Goal: Task Accomplishment & Management: Manage account settings

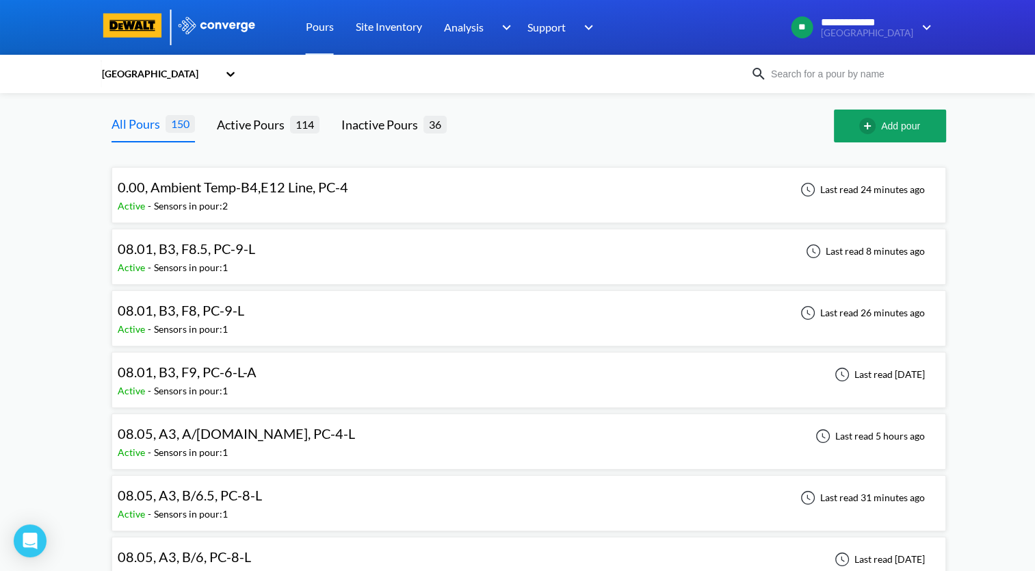
click at [867, 83] on div "[GEOGRAPHIC_DATA]" at bounding box center [518, 73] width 835 height 31
click at [868, 81] on input at bounding box center [850, 73] width 166 height 15
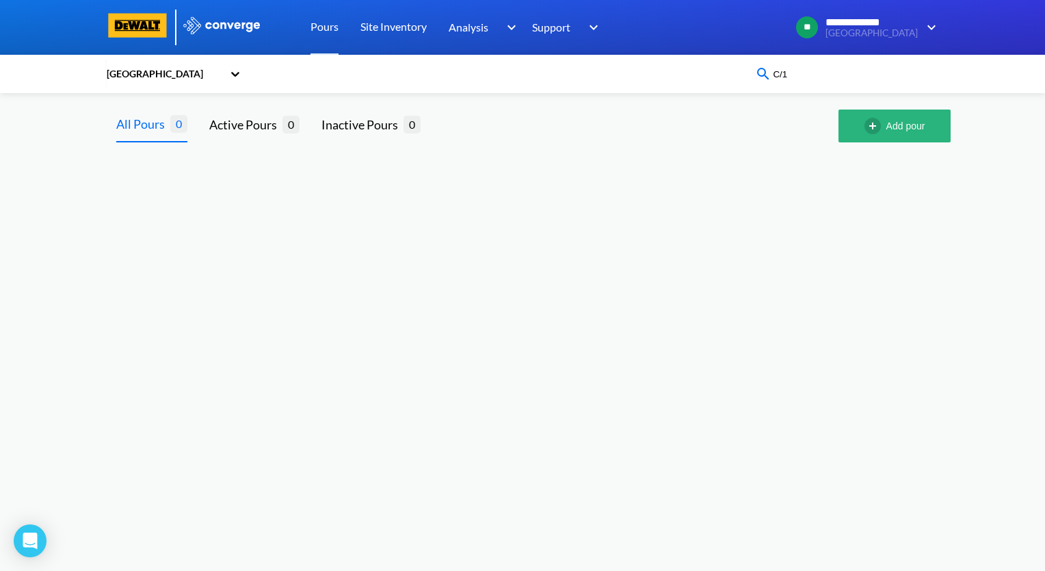
type input "C/1"
click at [900, 133] on button "Add pour" at bounding box center [895, 125] width 112 height 33
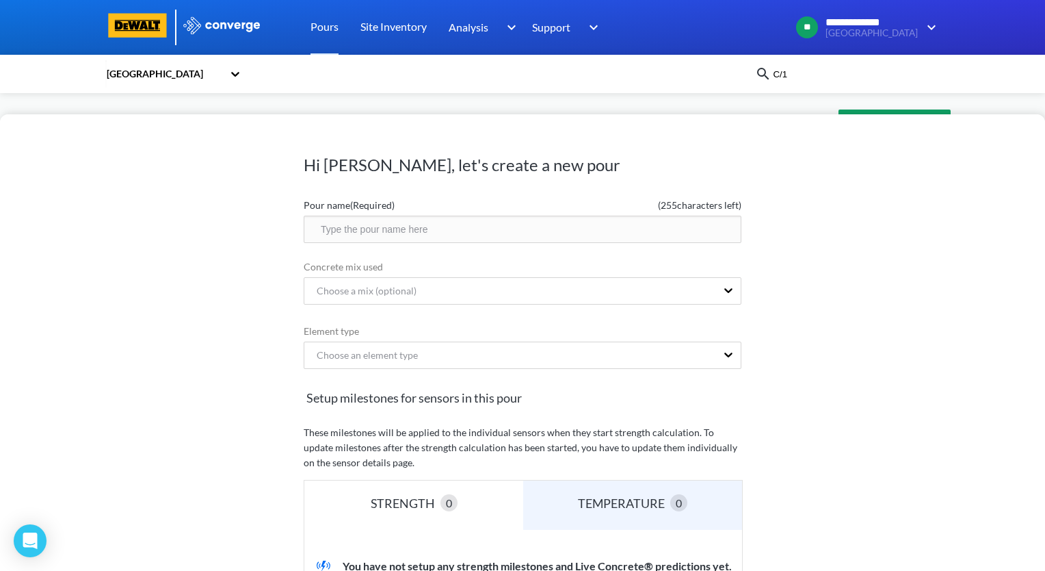
click at [510, 235] on input "text" at bounding box center [523, 229] width 438 height 27
paste input "08.12, A1, C/1, PC-2-L"
type input "08.12, A1, C/1, PC-2-L"
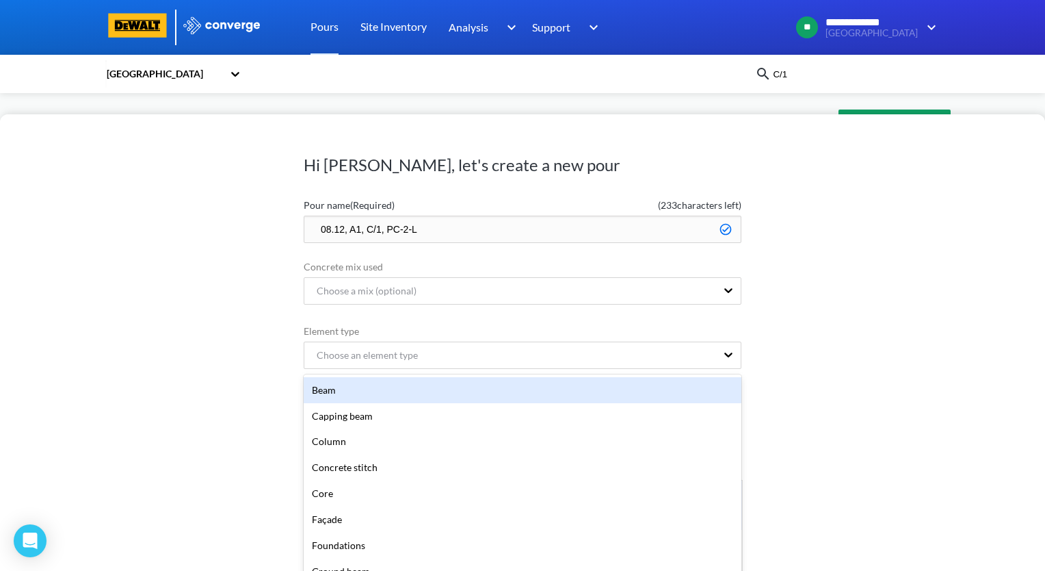
click at [515, 357] on form "Pour name (Required) ( 233 characters left) 08.12, A1, C/1, PC-2-L Concrete mix…" at bounding box center [523, 491] width 438 height 598
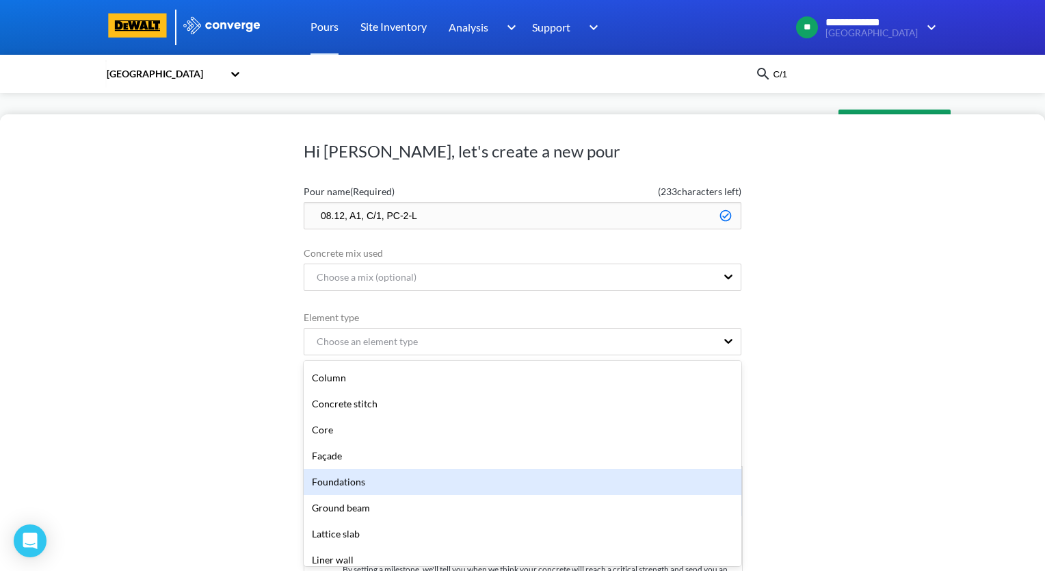
scroll to position [137, 0]
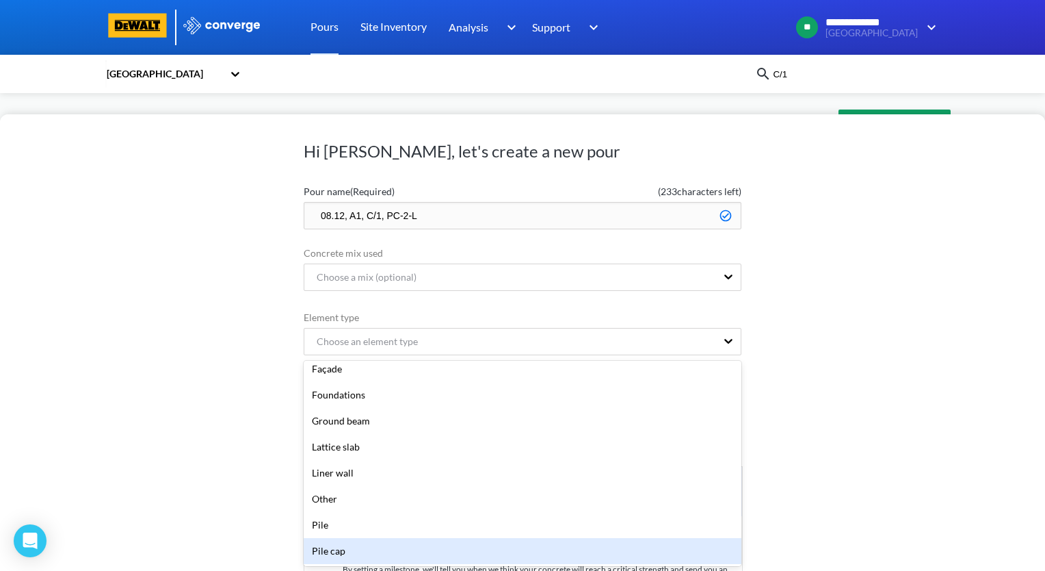
click at [377, 545] on div "Pile cap" at bounding box center [523, 551] width 438 height 26
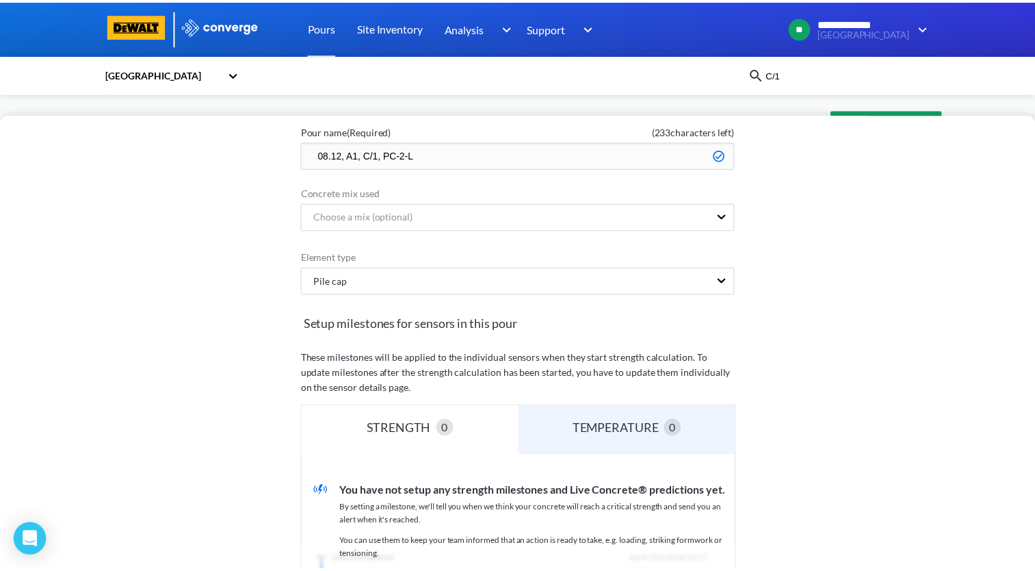
scroll to position [219, 0]
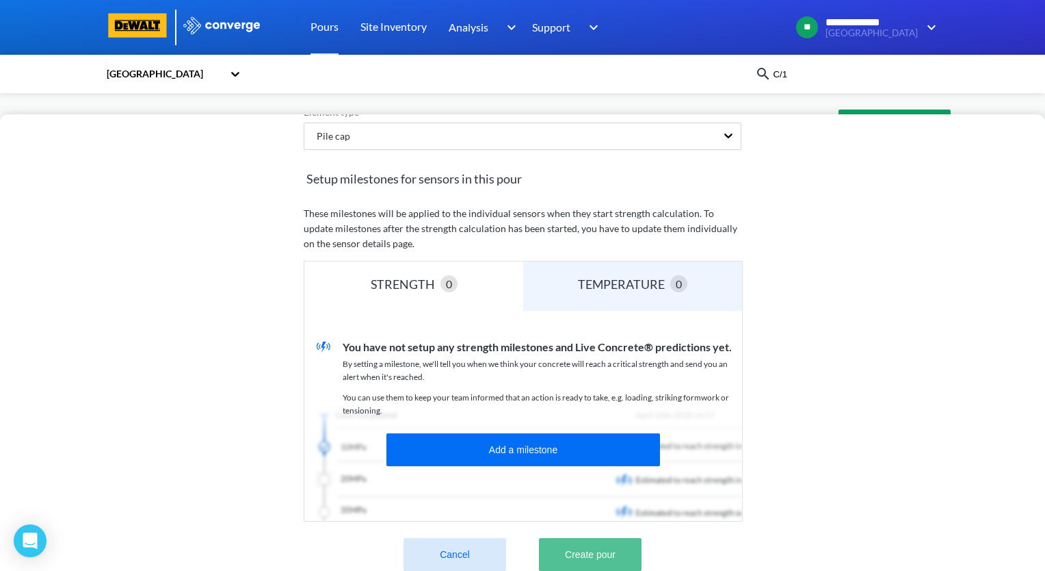
click at [607, 547] on button "Create pour" at bounding box center [590, 554] width 103 height 33
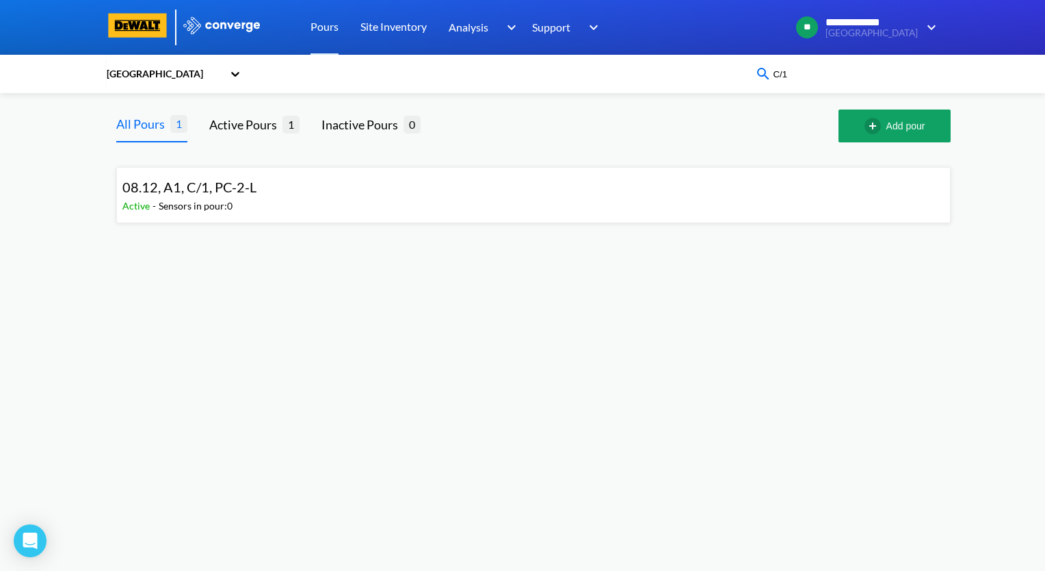
drag, startPoint x: 830, startPoint y: 81, endPoint x: 721, endPoint y: 79, distance: 108.8
click at [721, 79] on div "CMH Terminal C/1" at bounding box center [522, 73] width 835 height 31
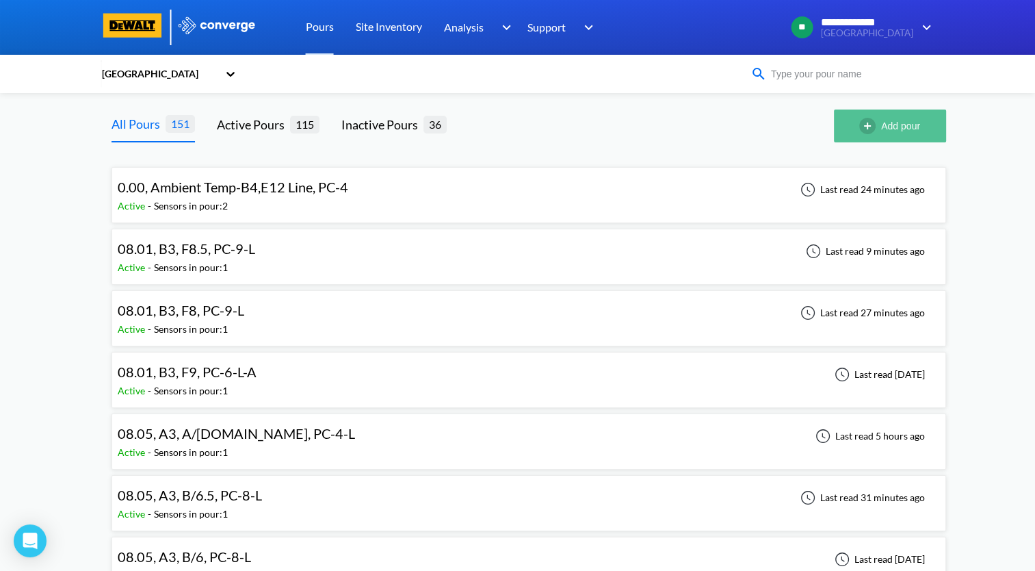
click at [898, 133] on button "Add pour" at bounding box center [890, 125] width 112 height 33
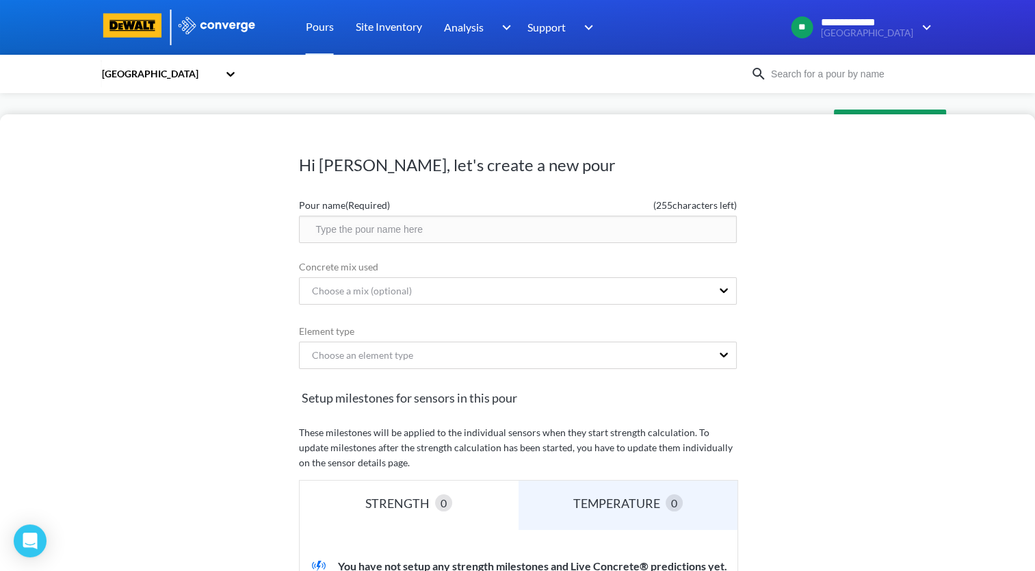
click at [520, 226] on input "text" at bounding box center [518, 229] width 438 height 27
paste input "08.12, A1, C/1, PC-2-L"
click at [367, 231] on input "08.12, A1, C/1, PC-2-L" at bounding box center [518, 229] width 438 height 27
click at [350, 230] on input "08.12, A1, D/1, PC-2-L" at bounding box center [518, 229] width 438 height 27
type input "08.12, B1, D/1, PC-2-L"
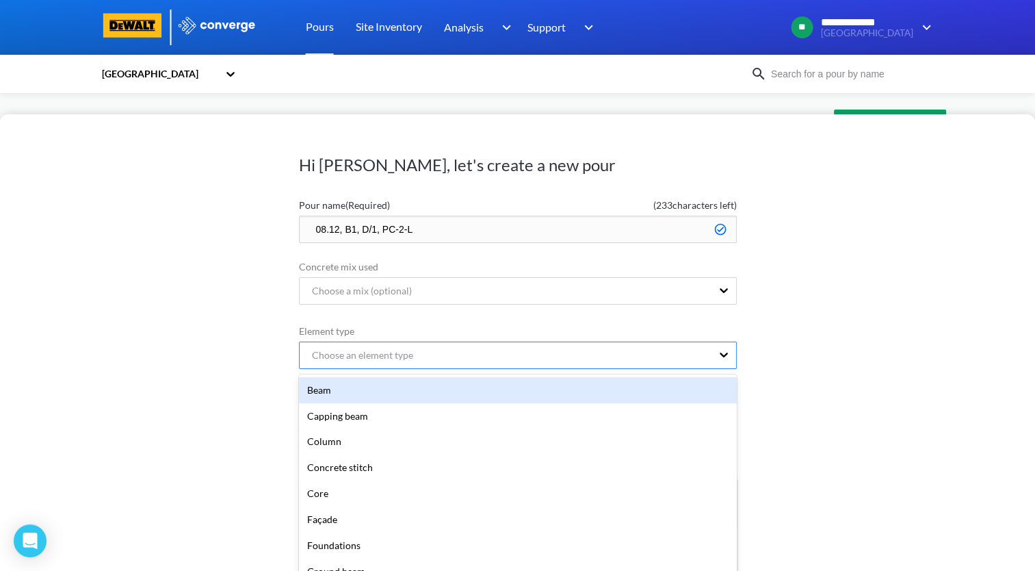
click at [497, 358] on form "Pour name (Required) ( 233 characters left) 08.12, B1, D/1, PC-2-L Concrete mix…" at bounding box center [518, 491] width 438 height 598
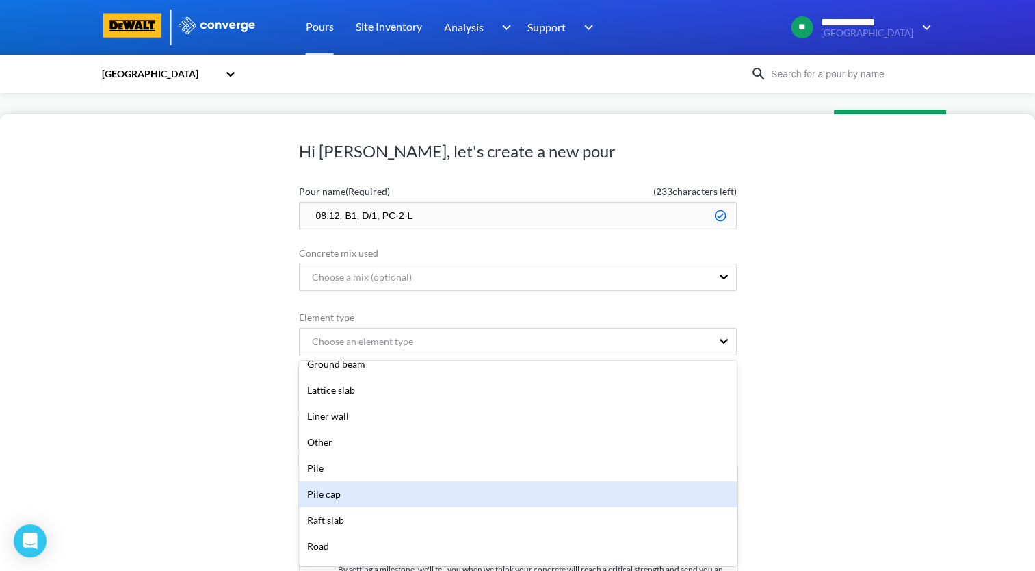
scroll to position [205, 0]
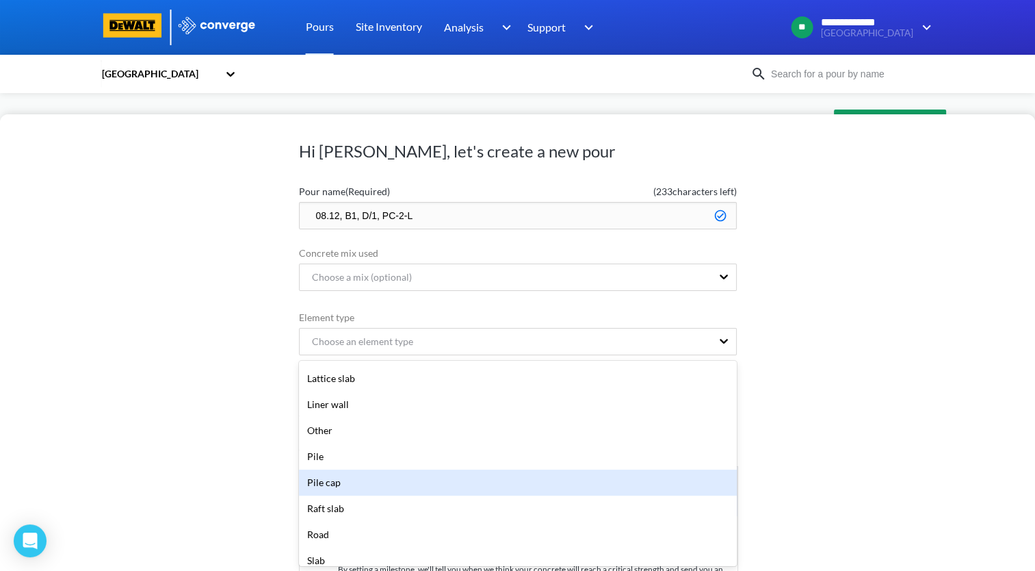
click at [444, 480] on div "Pile cap" at bounding box center [518, 482] width 438 height 26
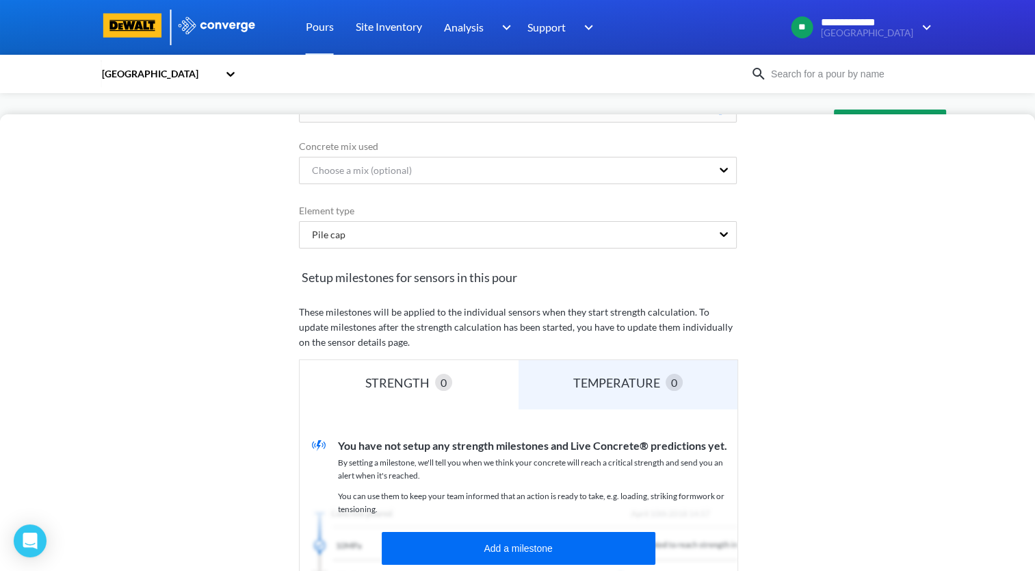
scroll to position [219, 0]
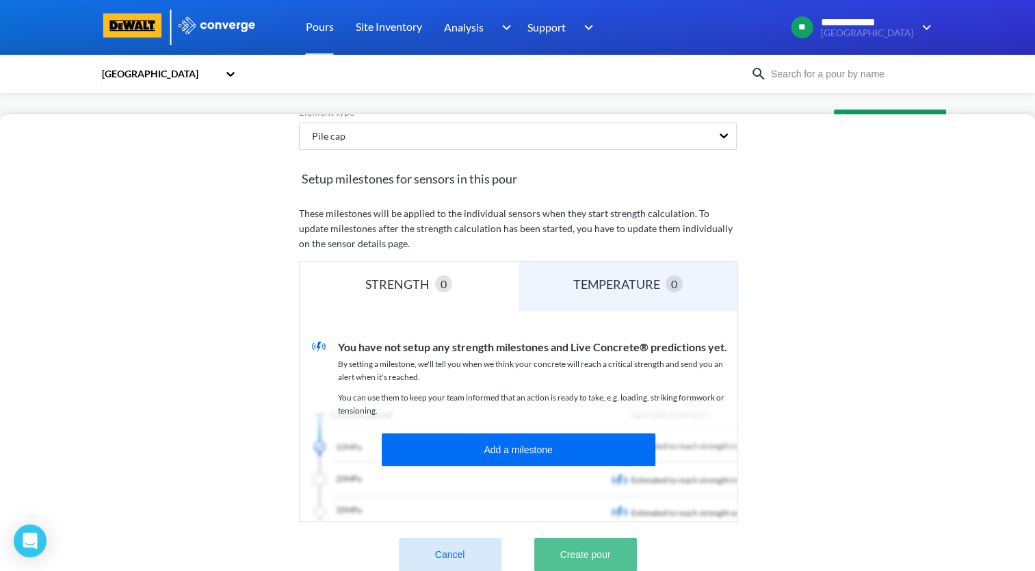
click at [588, 545] on button "Create pour" at bounding box center [585, 554] width 103 height 33
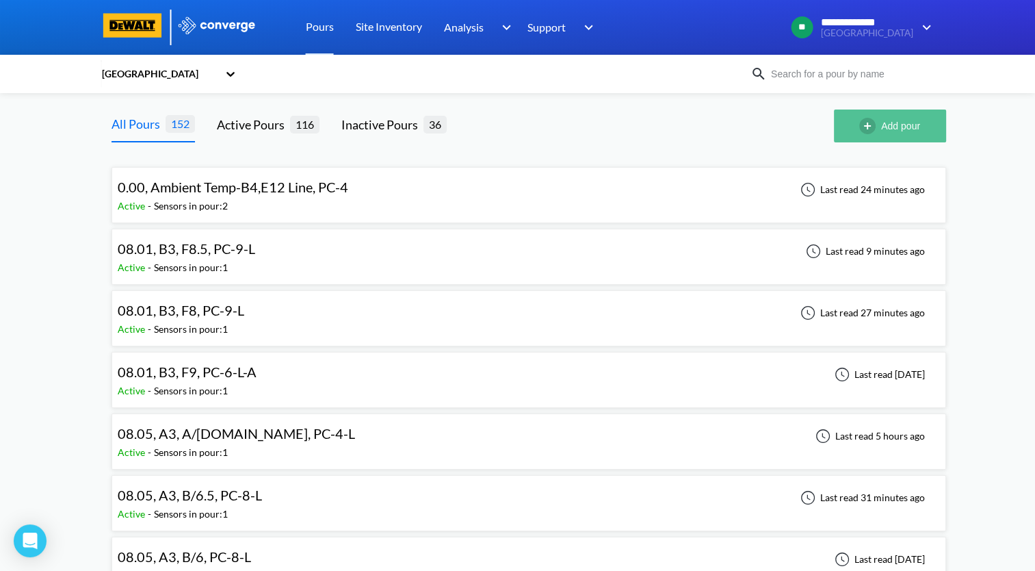
click at [892, 112] on button "Add pour" at bounding box center [890, 125] width 112 height 33
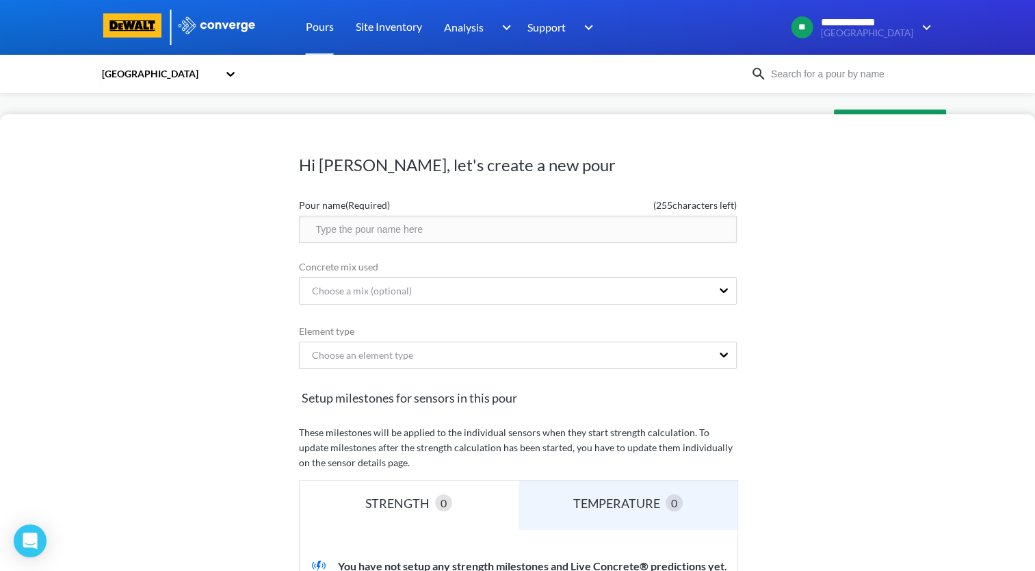
click at [423, 234] on input "text" at bounding box center [518, 229] width 438 height 27
paste input "08.12, A1, C/1, PC-2-L"
drag, startPoint x: 351, startPoint y: 229, endPoint x: 379, endPoint y: 245, distance: 32.5
click at [354, 229] on input "08.12, A1, C/1, PC-2-L" at bounding box center [518, 229] width 438 height 27
click at [372, 230] on input "08.12, C4, C/1, PC-2-L" at bounding box center [518, 229] width 438 height 27
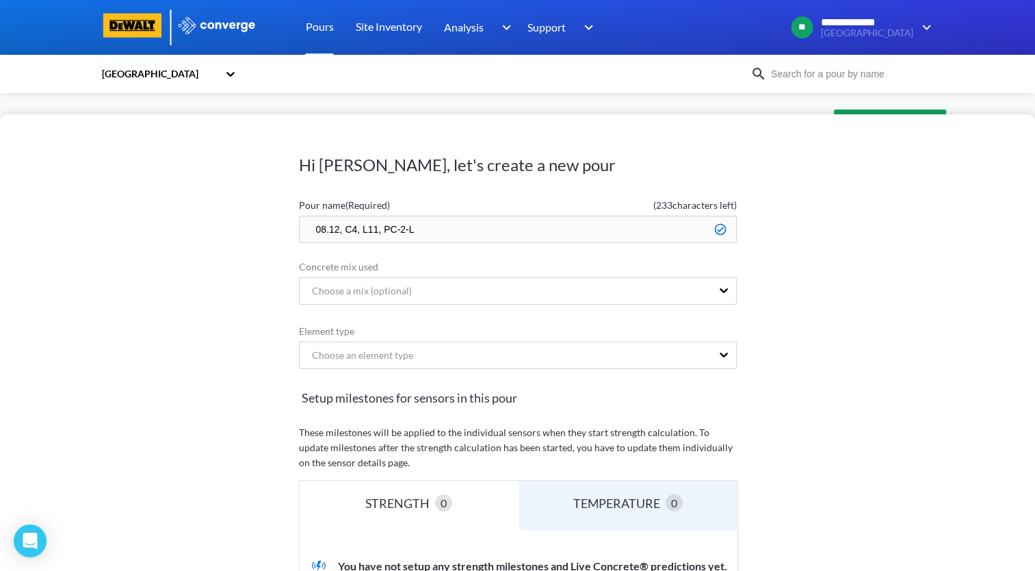
click at [403, 229] on input "08.12, C4, L11, PC-2-L" at bounding box center [518, 229] width 438 height 27
click at [452, 229] on input "08.12, C4, L11, PC-4-L" at bounding box center [518, 229] width 438 height 27
type input "08.12, C4, L11, PC-4"
click at [504, 350] on div "Choose an element type" at bounding box center [506, 355] width 412 height 26
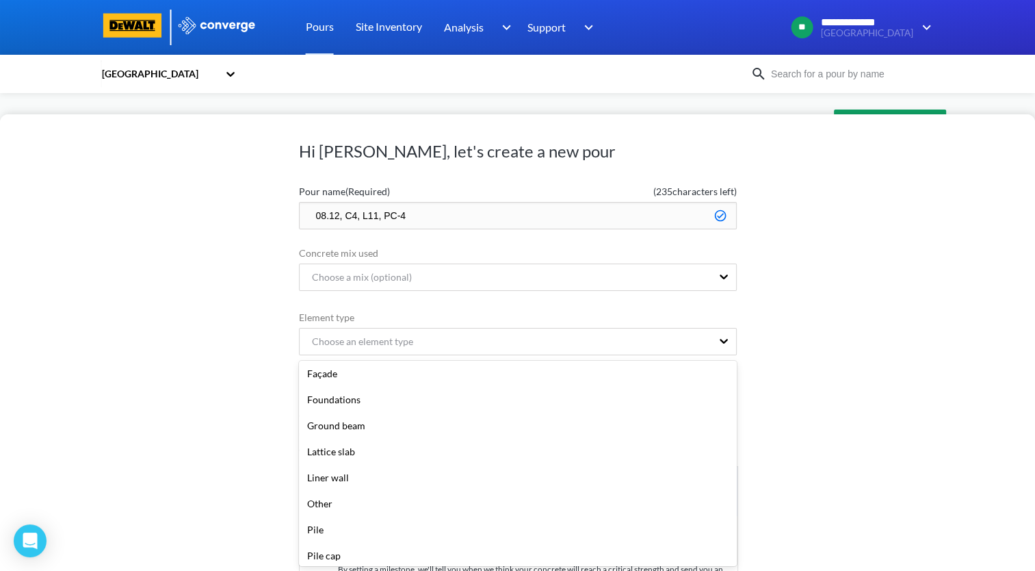
scroll to position [205, 0]
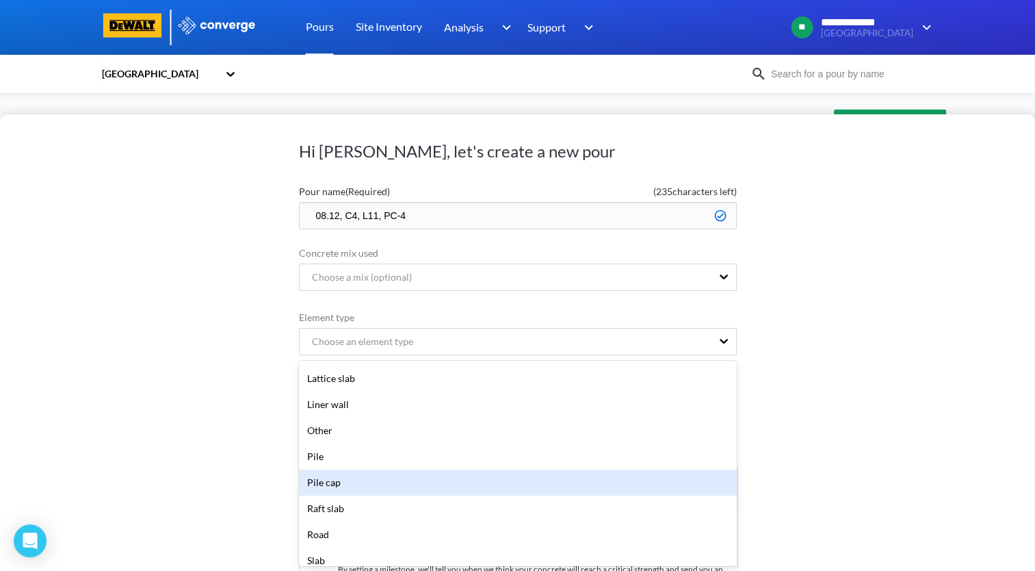
click at [468, 483] on div "Pile cap" at bounding box center [518, 482] width 438 height 26
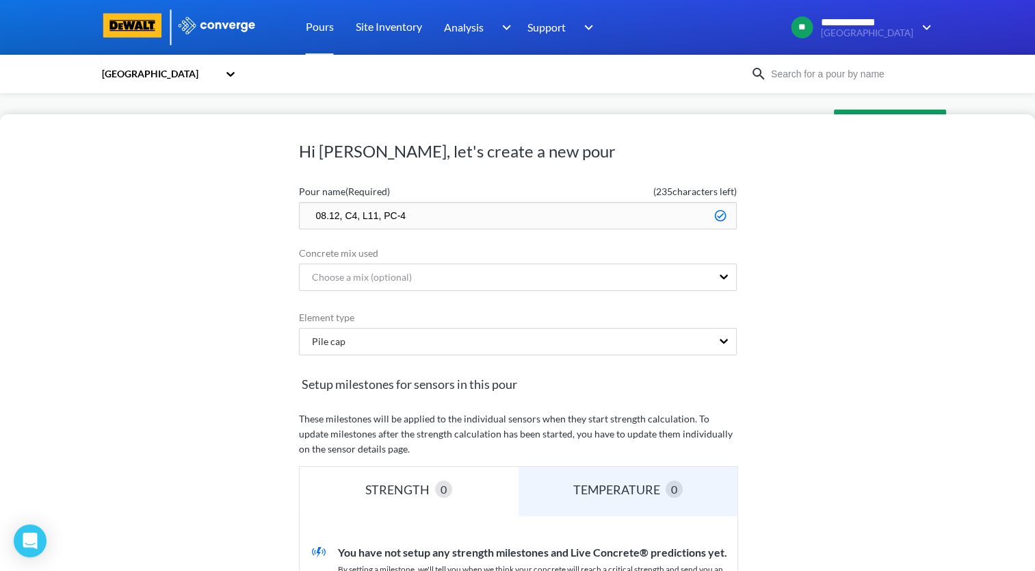
drag, startPoint x: 474, startPoint y: 212, endPoint x: 268, endPoint y: 220, distance: 206.8
click at [268, 220] on div "Hi Andrew, let's create a new pour Pour name (Required) ( 235 characters left) …" at bounding box center [517, 342] width 1035 height 456
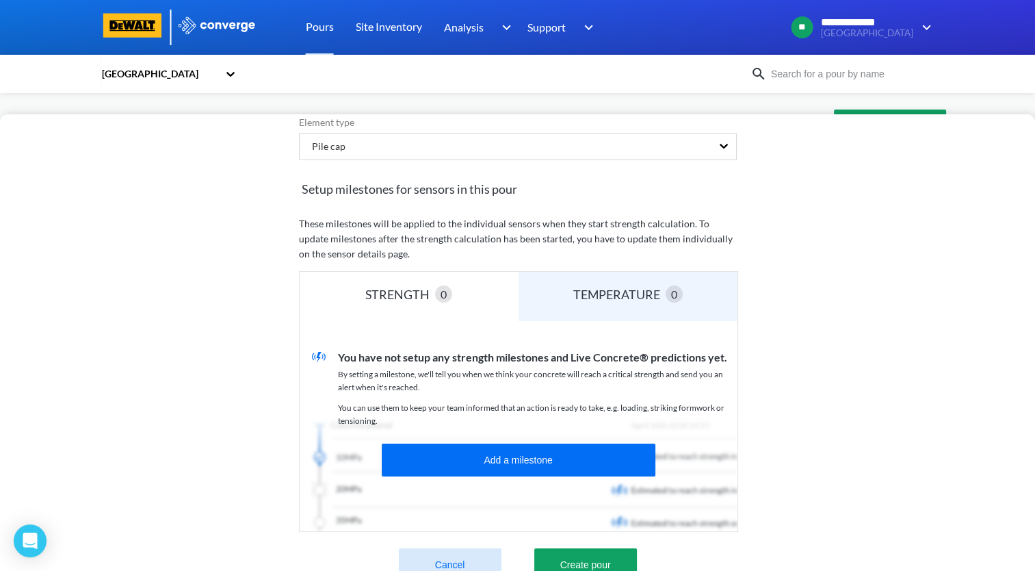
scroll to position [249, 0]
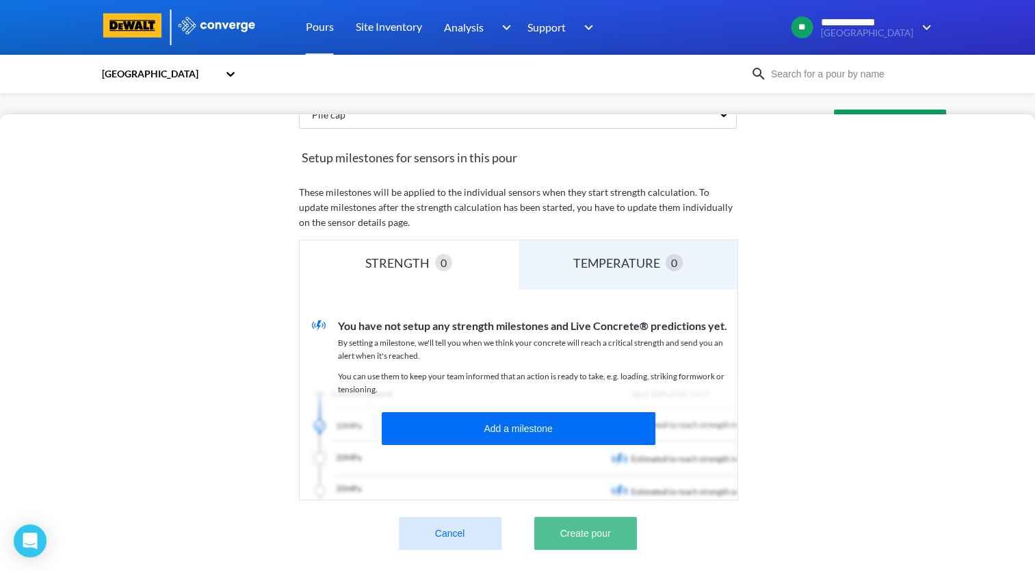
click at [596, 527] on button "Create pour" at bounding box center [585, 533] width 103 height 33
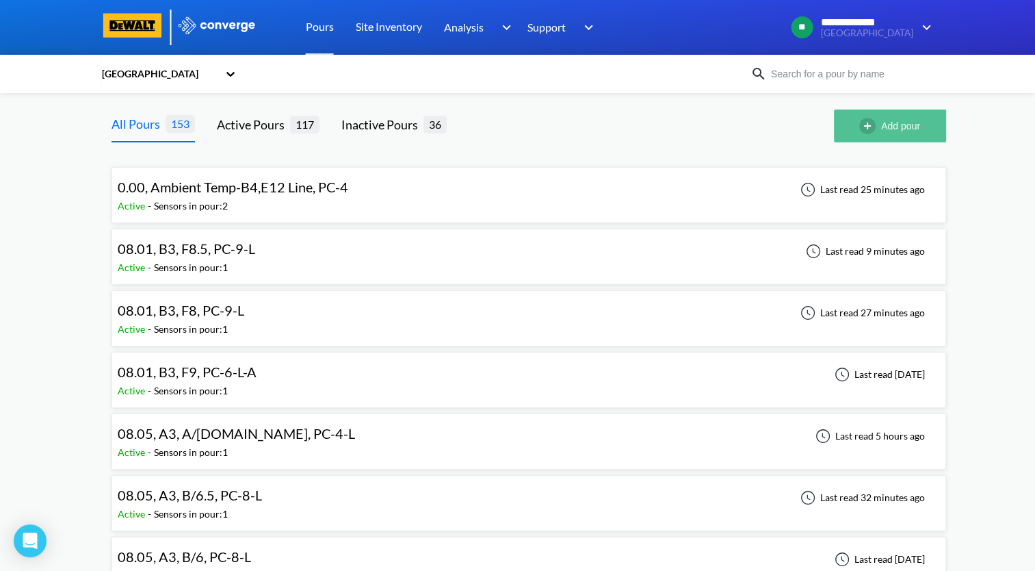
click at [906, 128] on button "Add pour" at bounding box center [890, 125] width 112 height 33
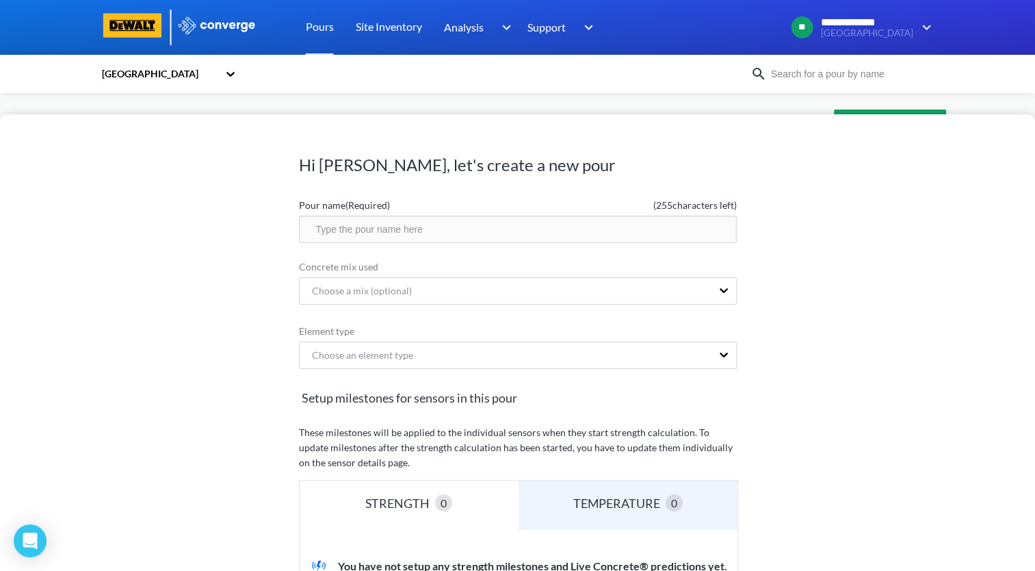
click at [536, 224] on input "text" at bounding box center [518, 229] width 438 height 27
paste input "08.12, C4, L11, PC-4"
click at [369, 230] on input "08.12, C4, L11, PC-4" at bounding box center [518, 229] width 438 height 27
click at [421, 228] on input "08.12, C4, M11, PC-4" at bounding box center [518, 229] width 438 height 27
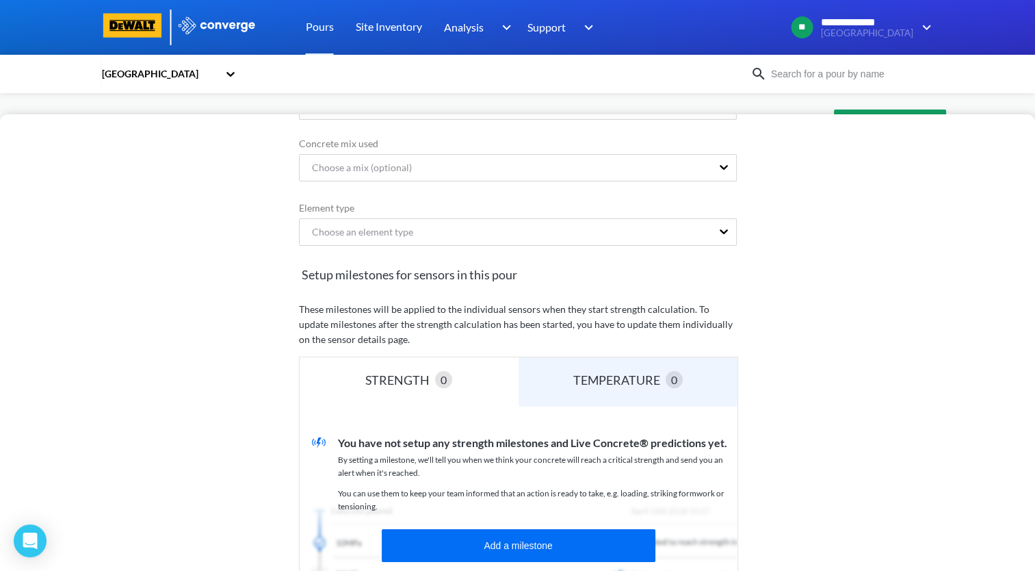
scroll to position [68, 0]
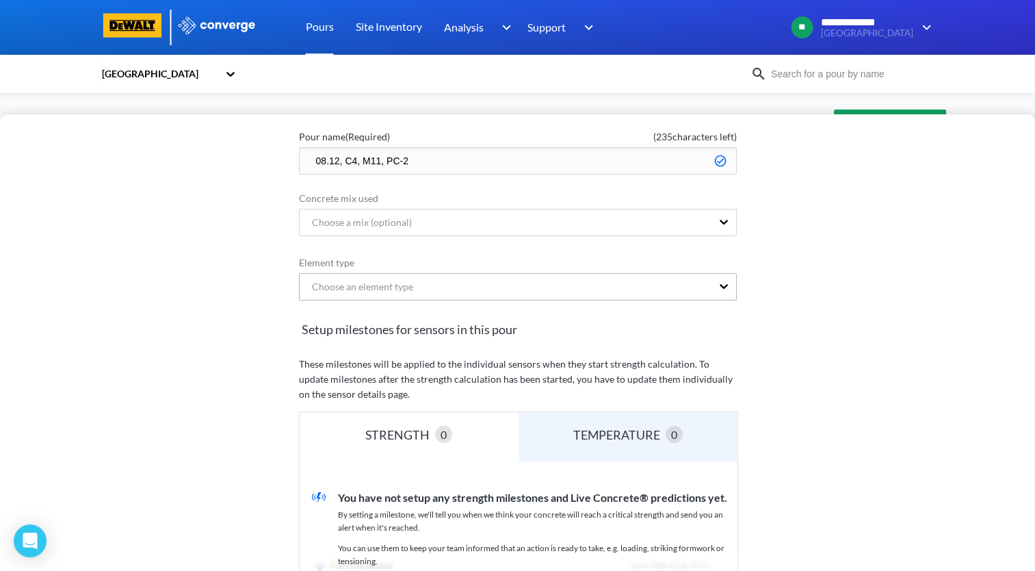
type input "08.12, C4, M11, PC-2"
click at [619, 283] on div "Choose an element type" at bounding box center [506, 287] width 412 height 26
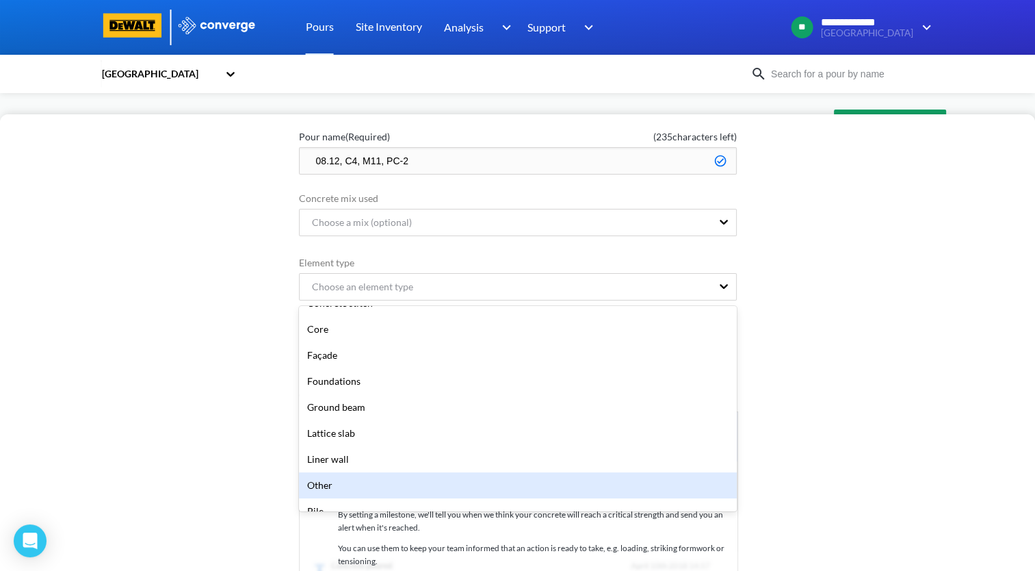
scroll to position [205, 0]
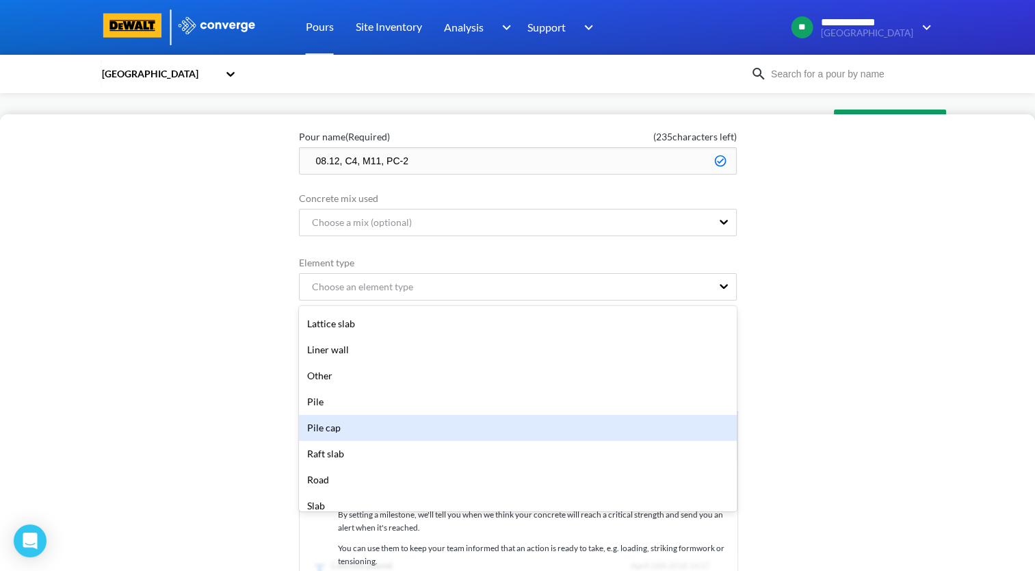
click at [476, 425] on div "Pile cap" at bounding box center [518, 428] width 438 height 26
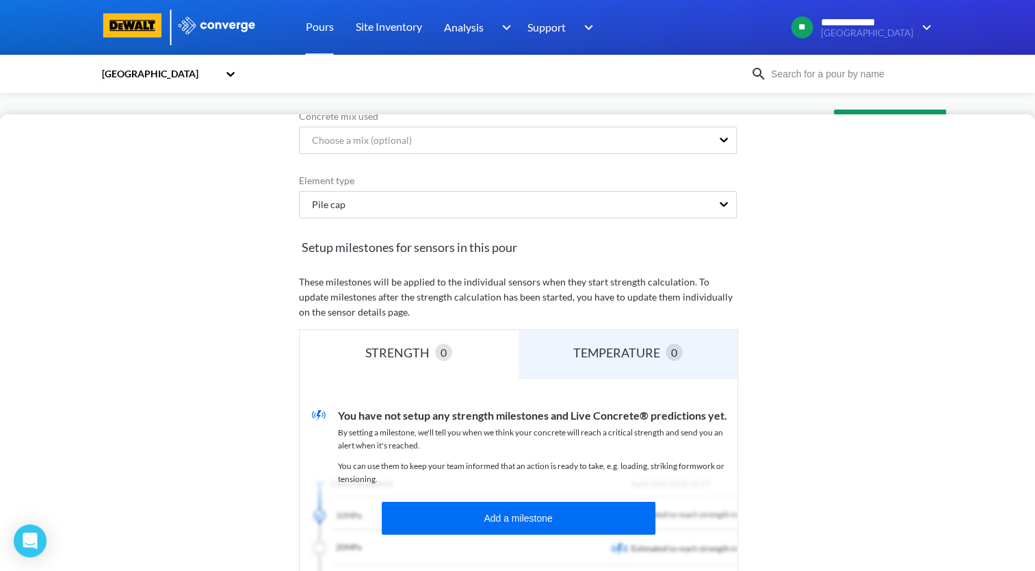
scroll to position [249, 0]
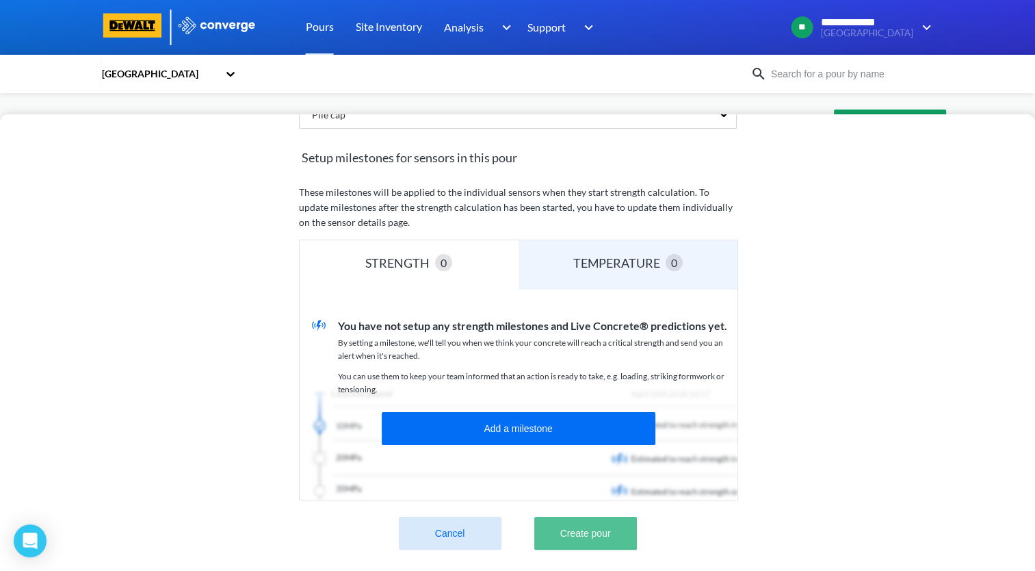
click at [614, 520] on button "Create pour" at bounding box center [585, 533] width 103 height 33
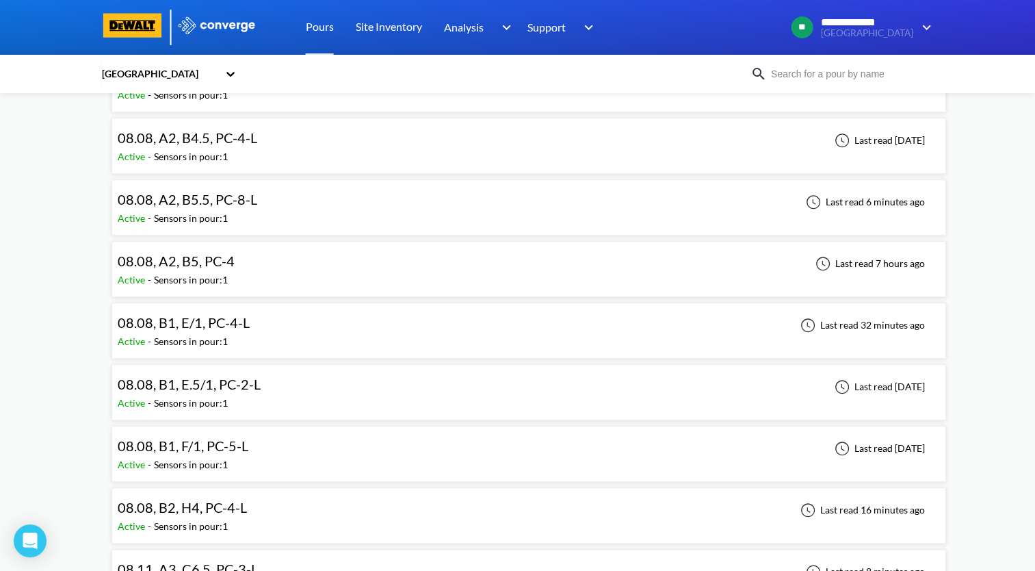
scroll to position [1437, 0]
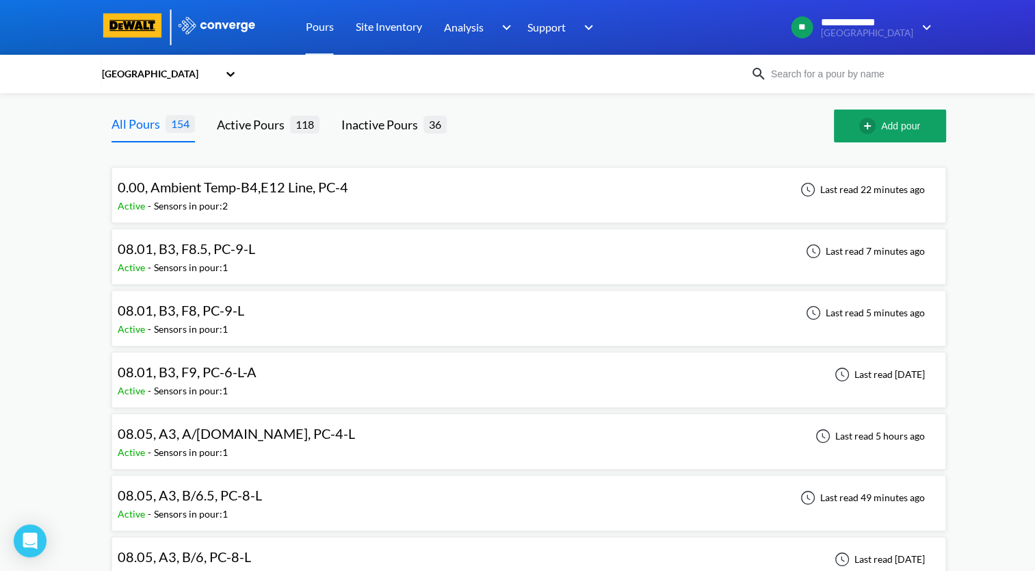
click at [253, 256] on div "08.01, B3, F8.5, PC-9-L" at bounding box center [190, 248] width 144 height 21
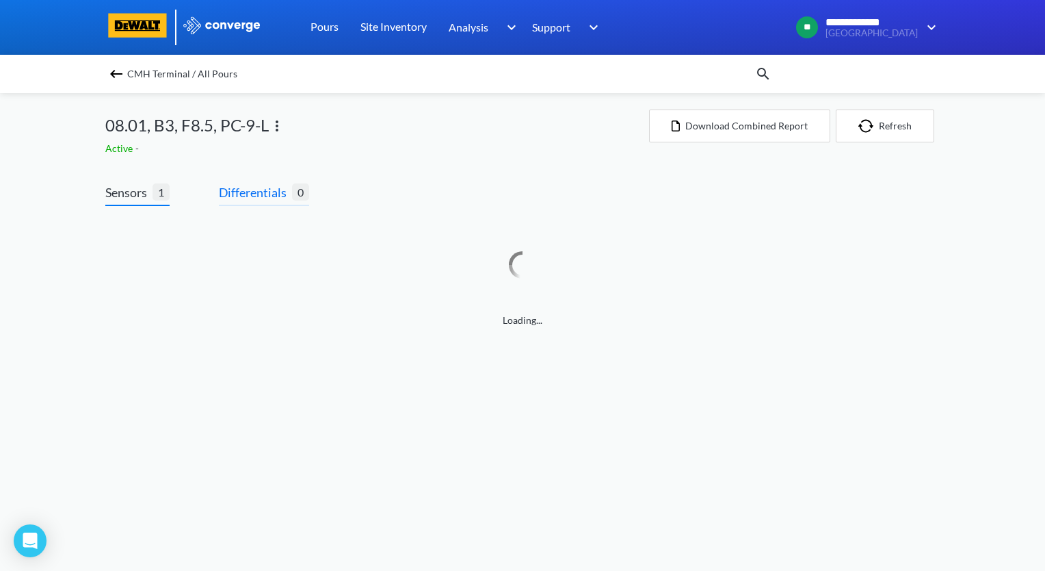
click at [285, 192] on span "Differentials" at bounding box center [255, 192] width 73 height 19
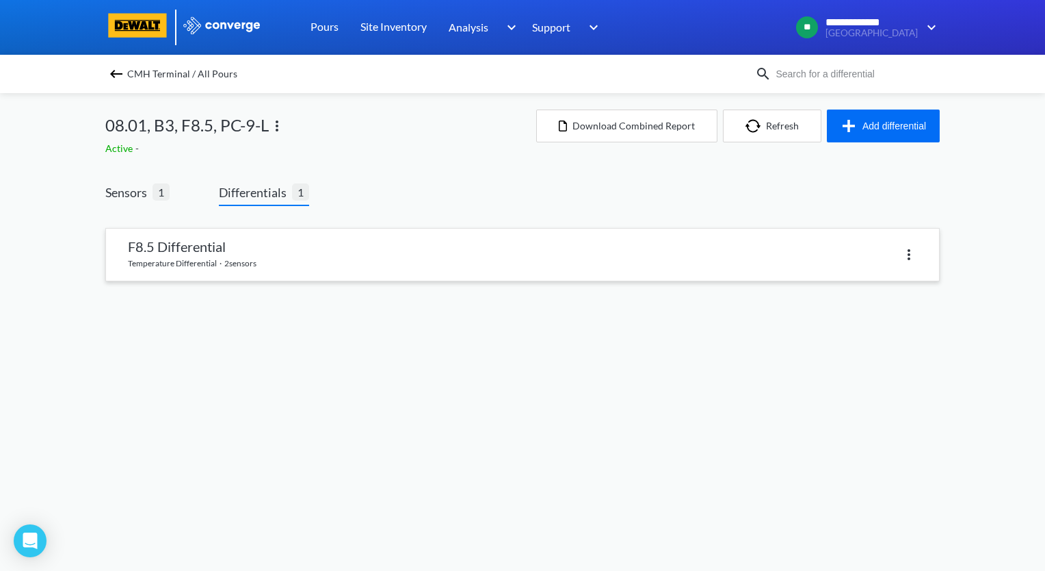
click at [277, 255] on link at bounding box center [522, 255] width 833 height 52
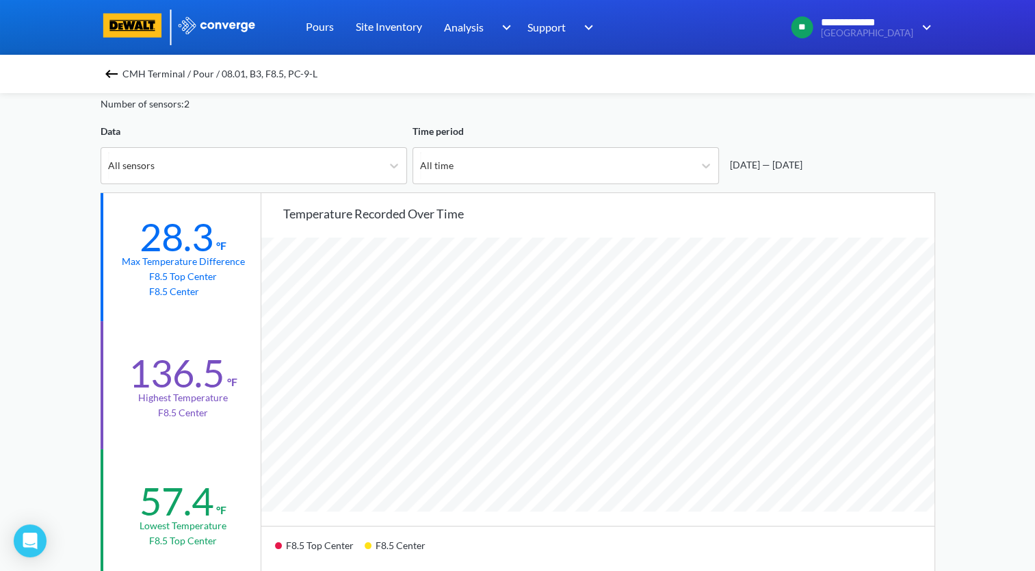
scroll to position [205, 0]
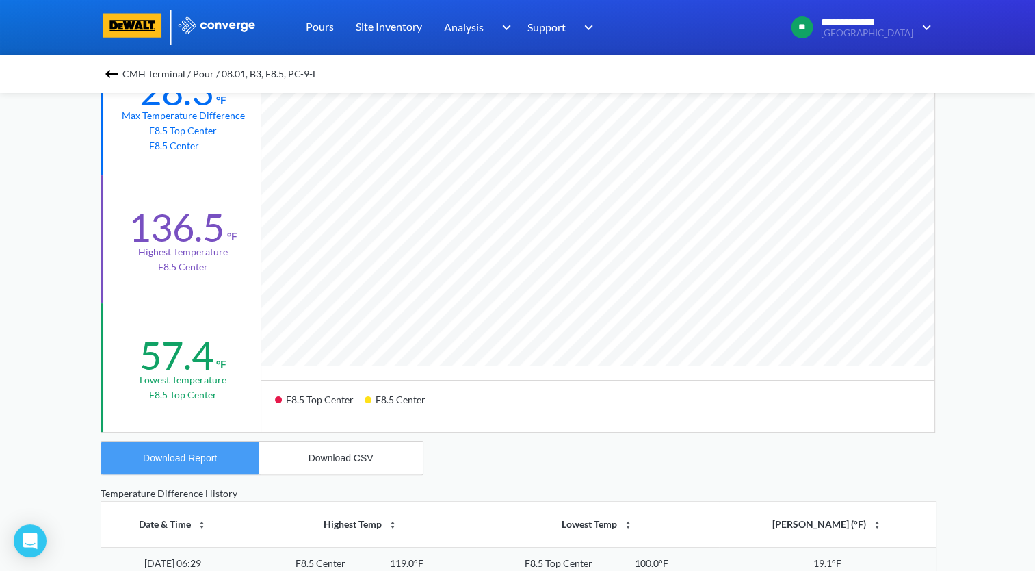
click at [196, 452] on div "Download Report" at bounding box center [180, 457] width 74 height 11
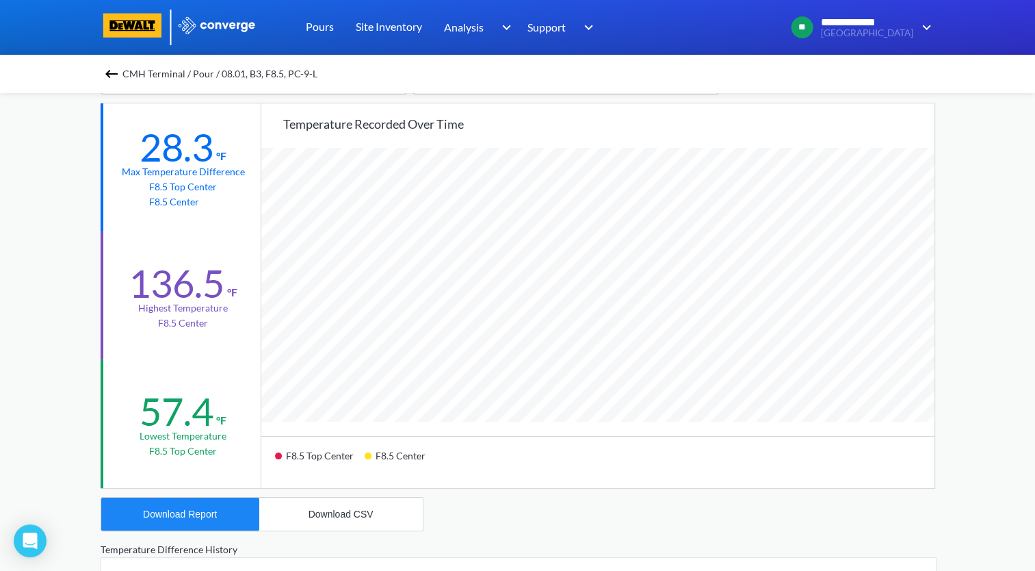
scroll to position [68, 0]
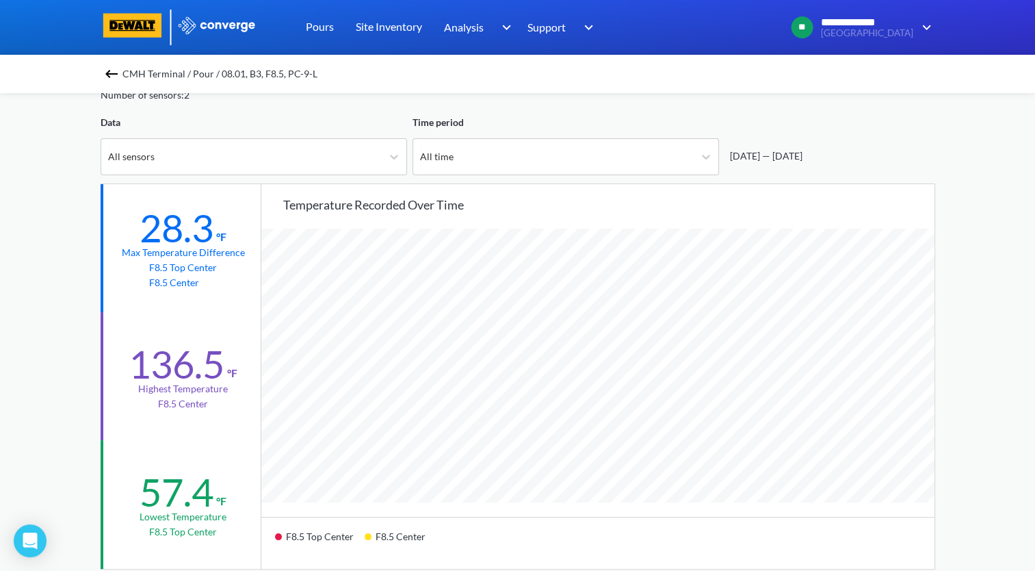
click at [108, 70] on img at bounding box center [111, 74] width 16 height 16
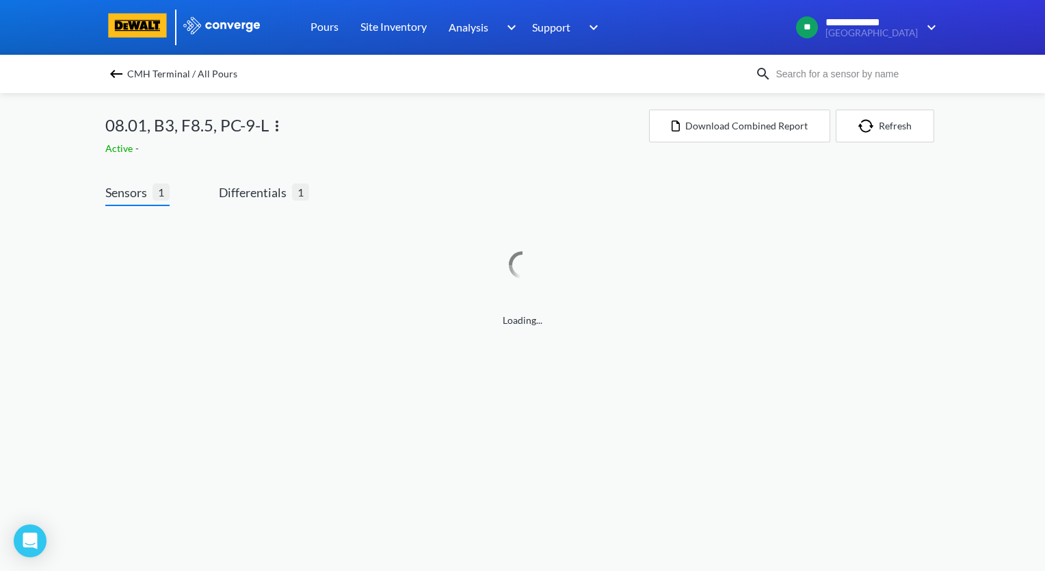
click at [274, 130] on img at bounding box center [277, 126] width 16 height 16
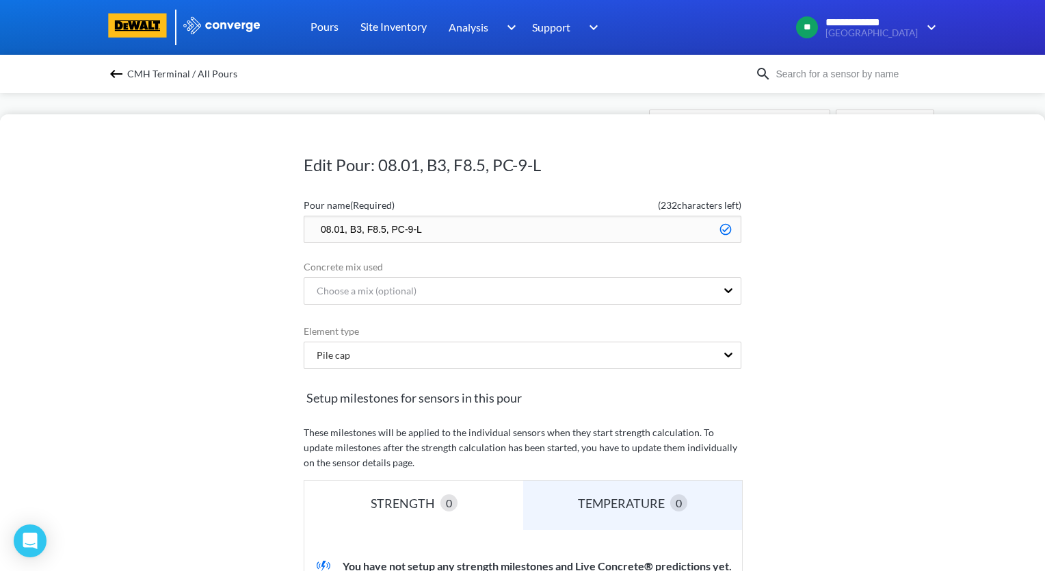
click at [312, 229] on input "08.01, B3, F8.5, PC-9-L" at bounding box center [523, 229] width 438 height 27
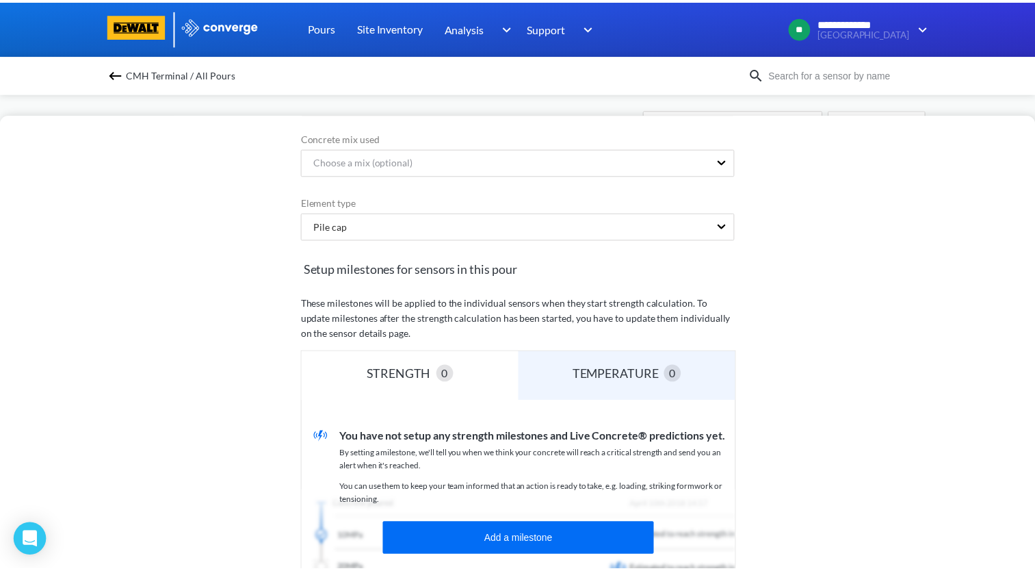
scroll to position [339, 0]
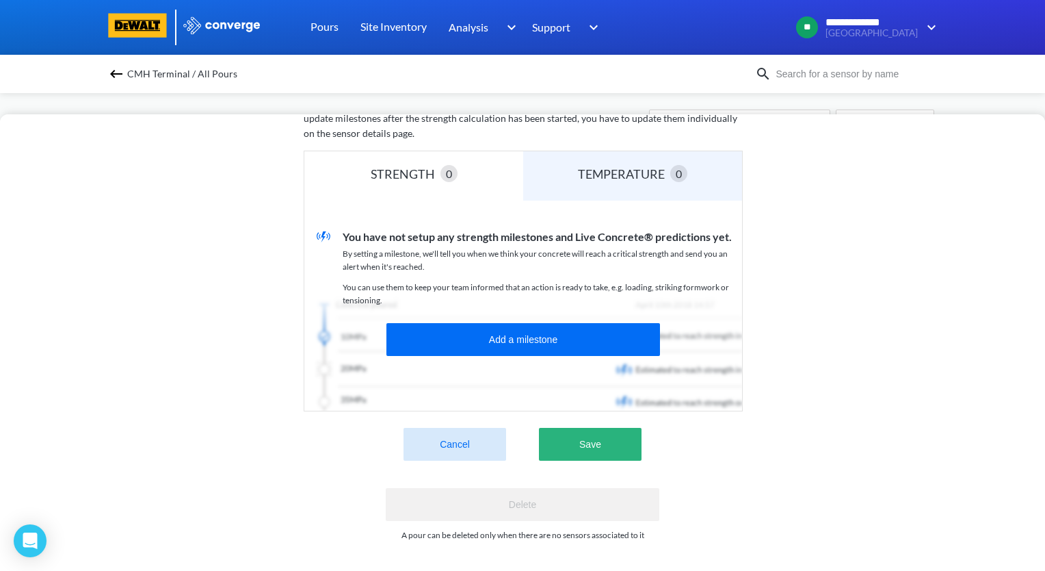
type input "zzz.08.01, B3, F8.5, PC-9-L"
click at [597, 434] on button "Save" at bounding box center [590, 444] width 103 height 33
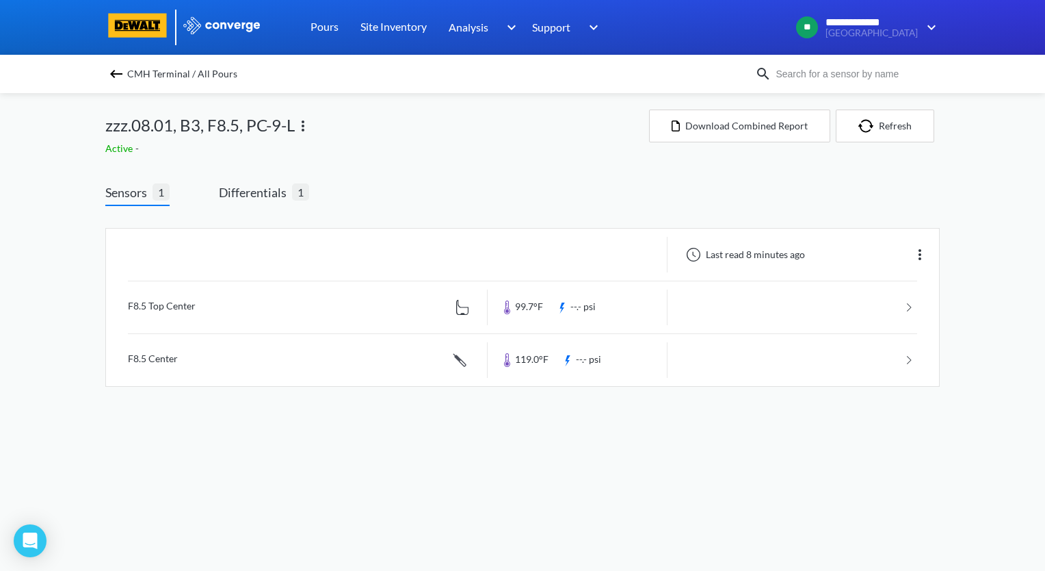
click at [115, 73] on img at bounding box center [116, 74] width 16 height 16
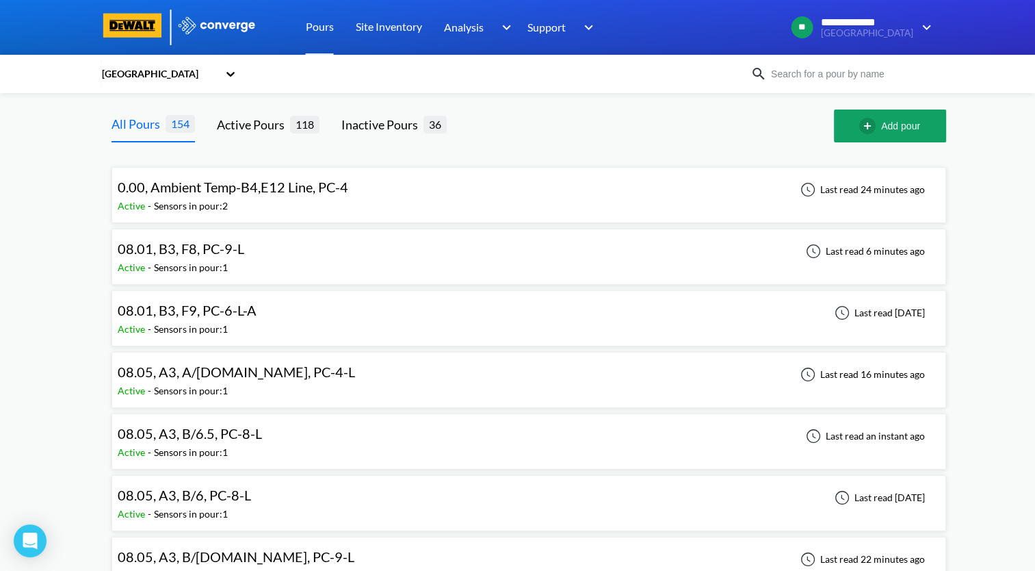
click at [299, 256] on div "08.01, B3, F8, PC-9-L Active - Sensors in pour: 1 Last read 6 minutes ago" at bounding box center [529, 257] width 822 height 44
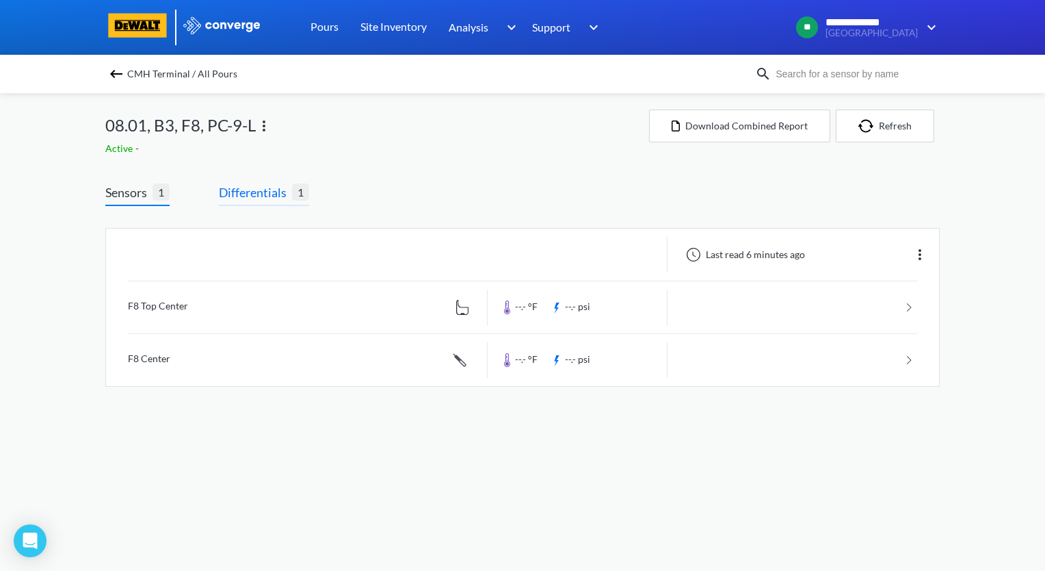
click at [272, 189] on span "Differentials" at bounding box center [255, 192] width 73 height 19
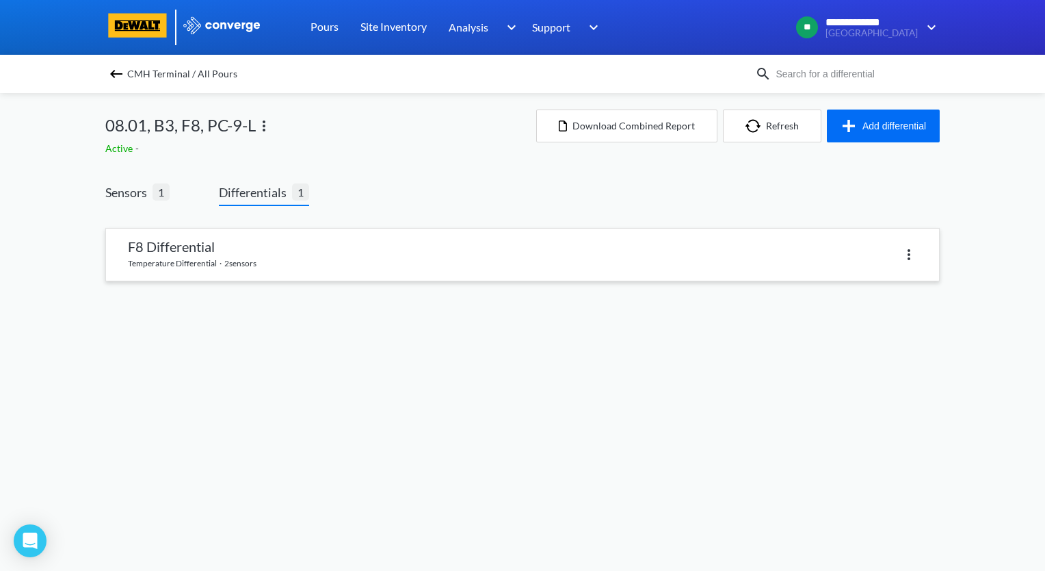
click at [268, 267] on link at bounding box center [522, 255] width 833 height 52
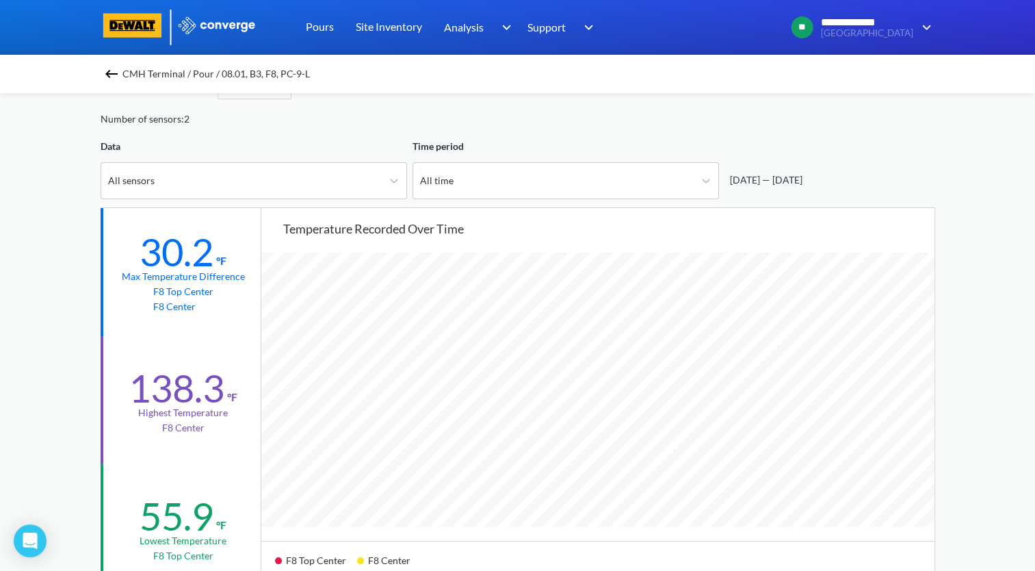
scroll to position [68, 0]
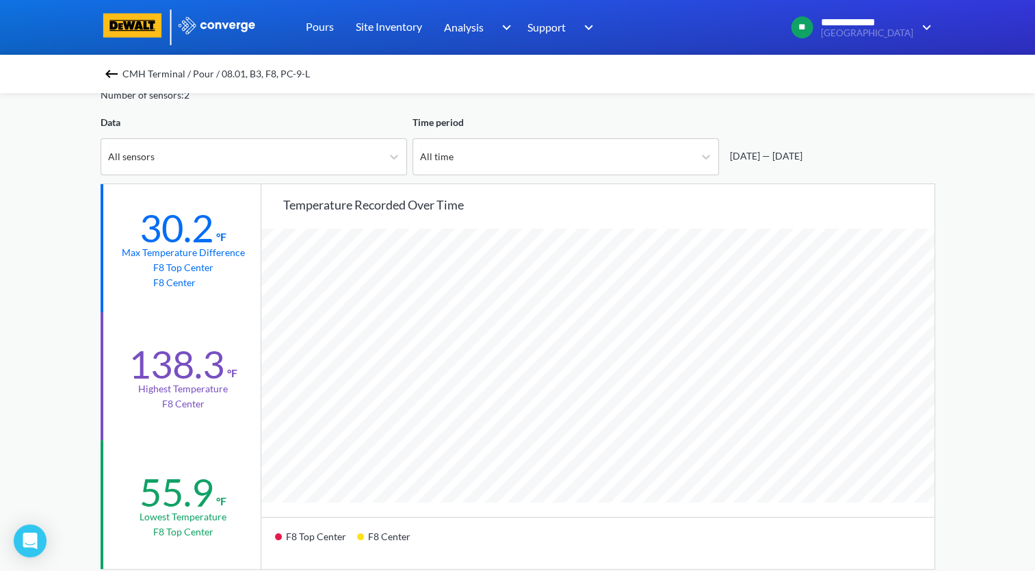
click at [118, 70] on img at bounding box center [111, 74] width 16 height 16
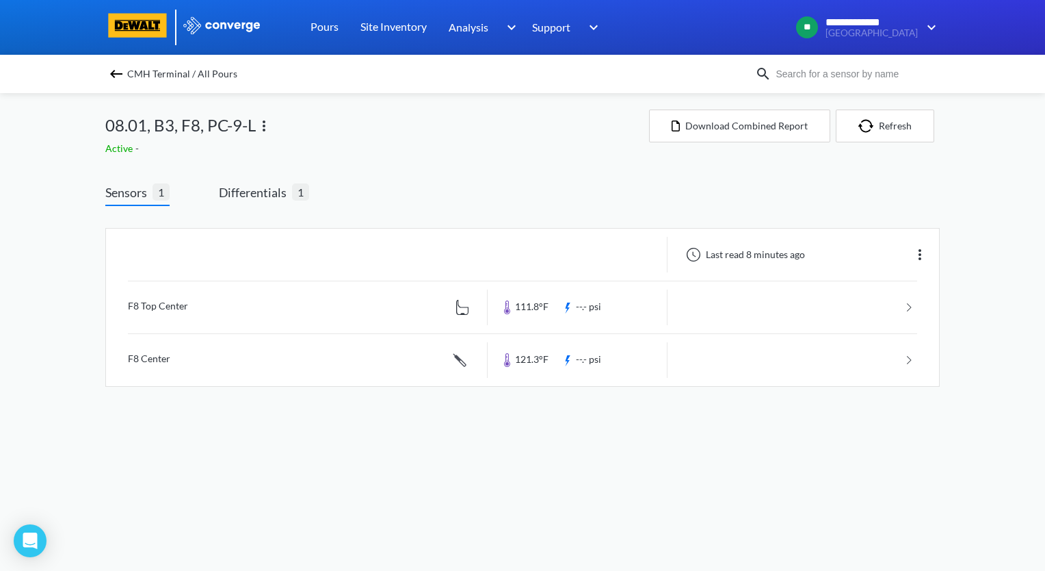
click at [118, 75] on img at bounding box center [116, 74] width 16 height 16
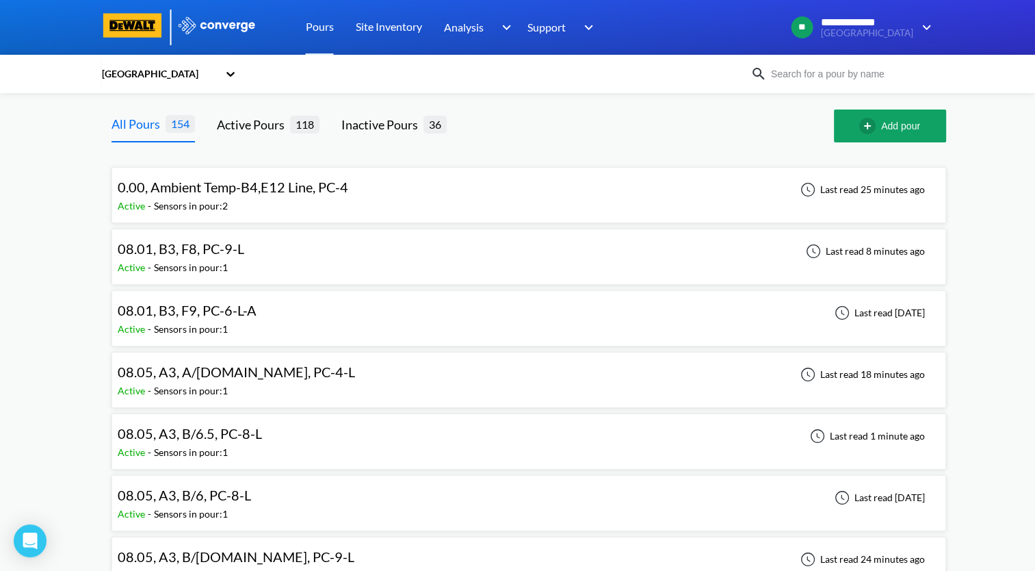
click at [755, 319] on div "08.01, B3, F9, PC-6-L-A Active - Sensors in pour: 1 Last read [DATE]" at bounding box center [529, 318] width 822 height 44
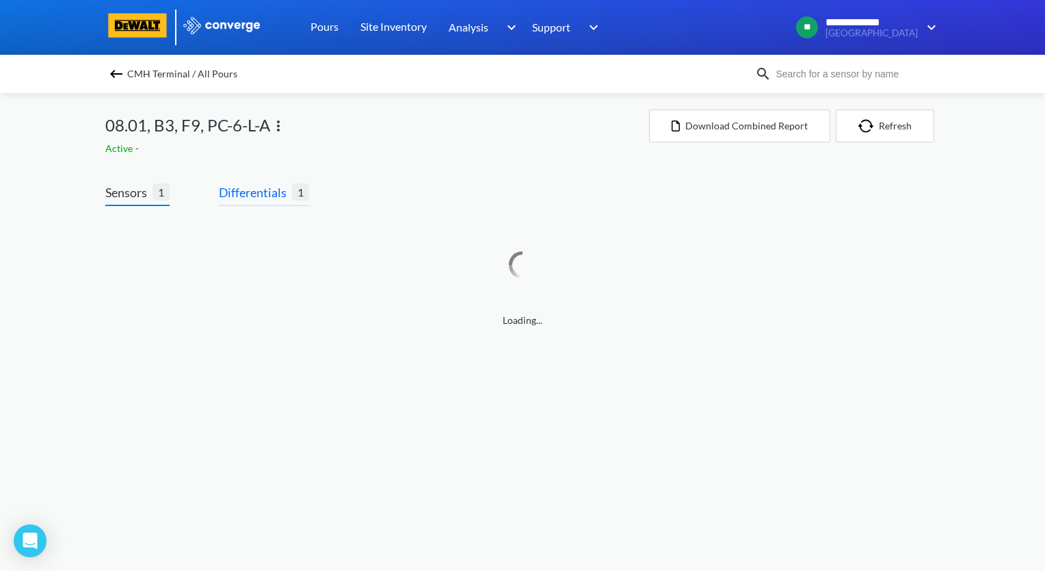
click at [270, 193] on span "Differentials" at bounding box center [255, 192] width 73 height 19
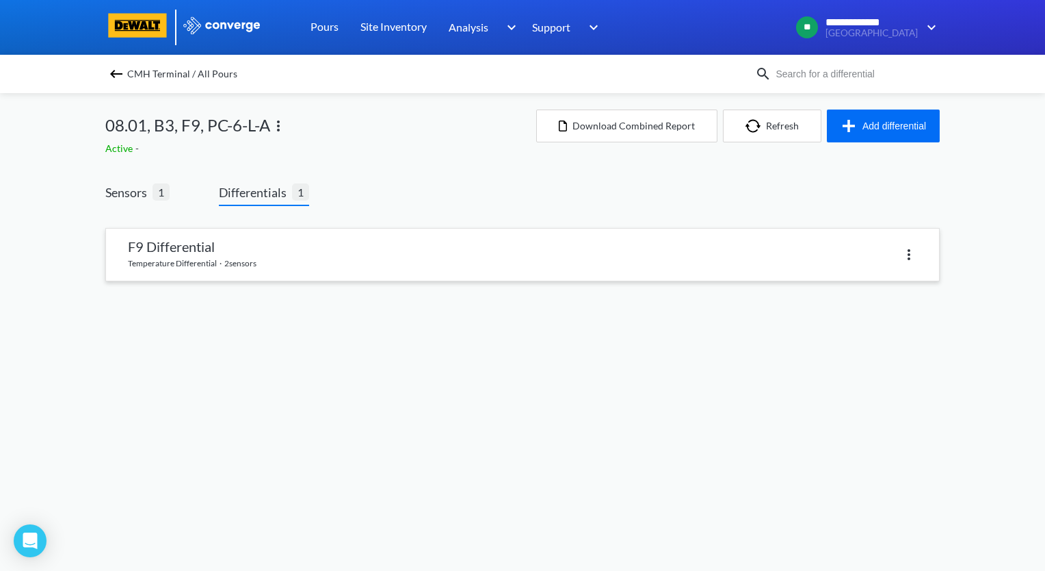
click at [372, 275] on link at bounding box center [522, 255] width 833 height 52
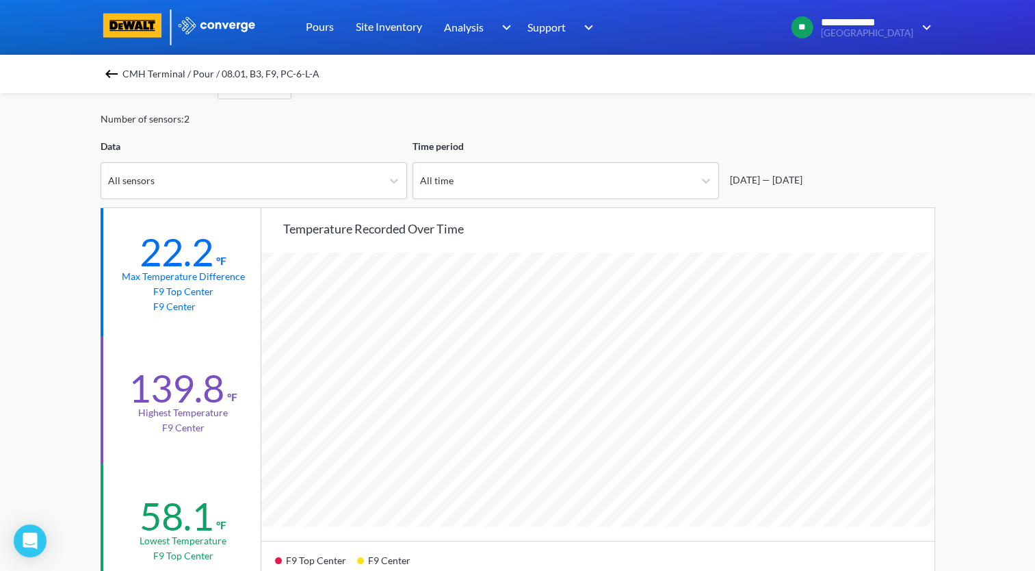
scroll to position [68, 0]
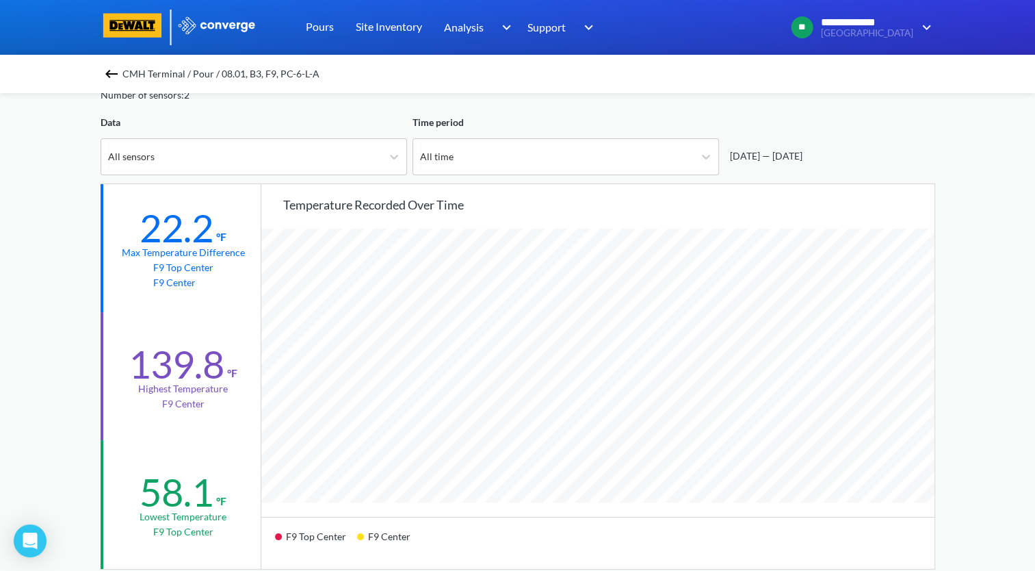
click at [116, 73] on img at bounding box center [111, 74] width 16 height 16
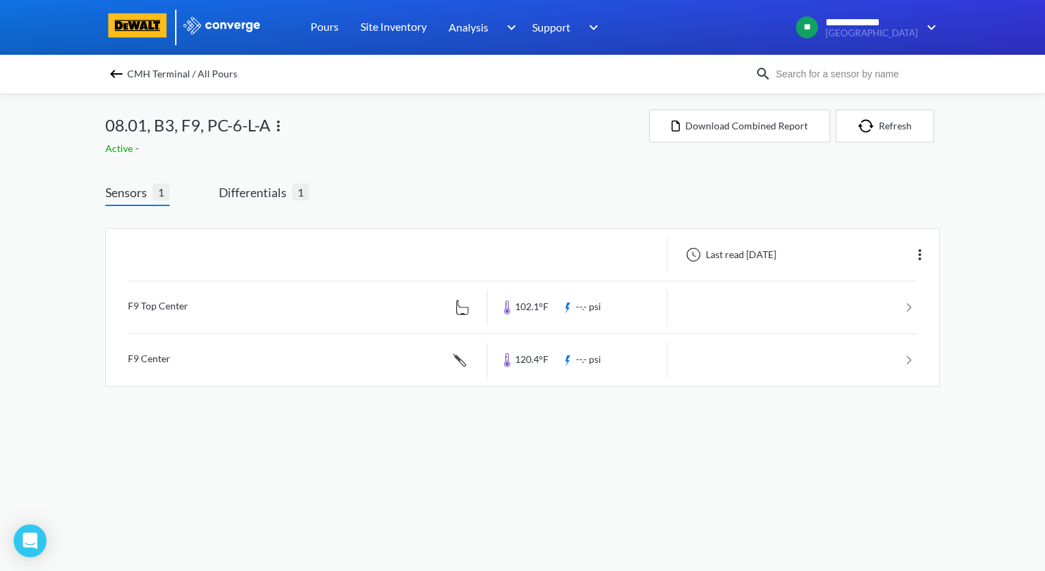
click at [120, 75] on img at bounding box center [116, 74] width 16 height 16
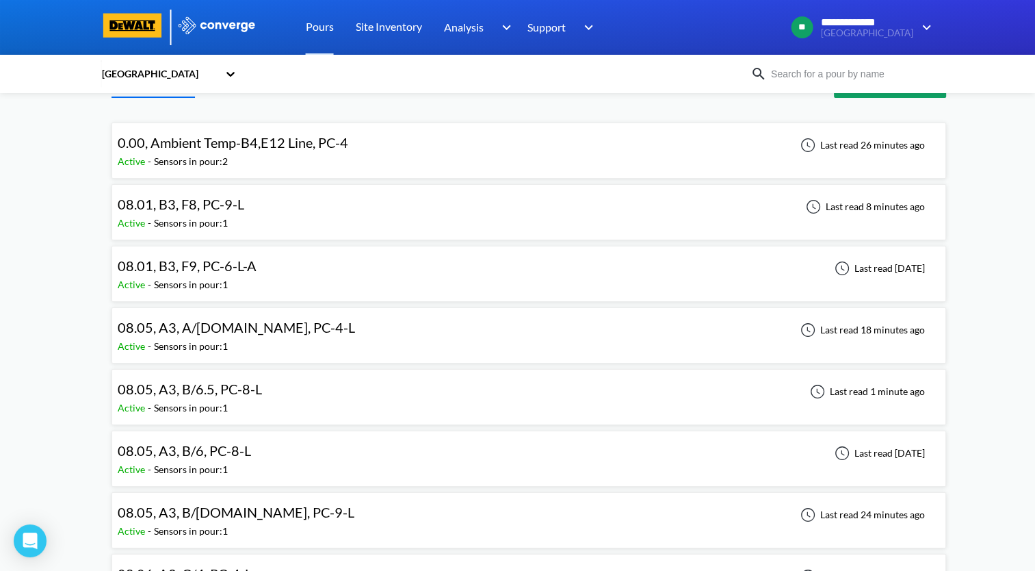
scroll to position [68, 0]
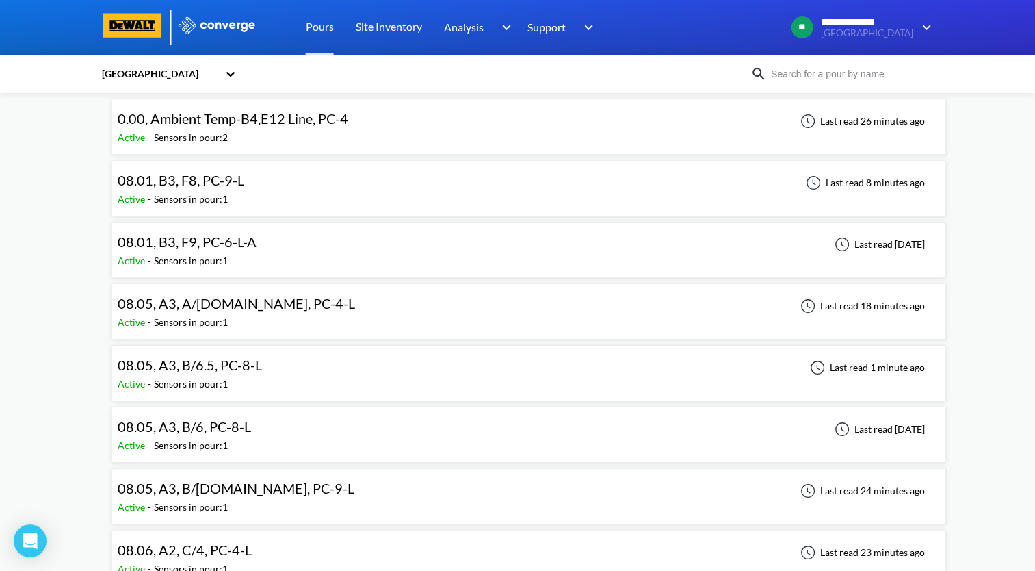
click at [410, 311] on div "08.05, A3, A/[DOMAIN_NAME], PC-4-L Active - Sensors in pour: 1 Last read 18 min…" at bounding box center [529, 311] width 822 height 44
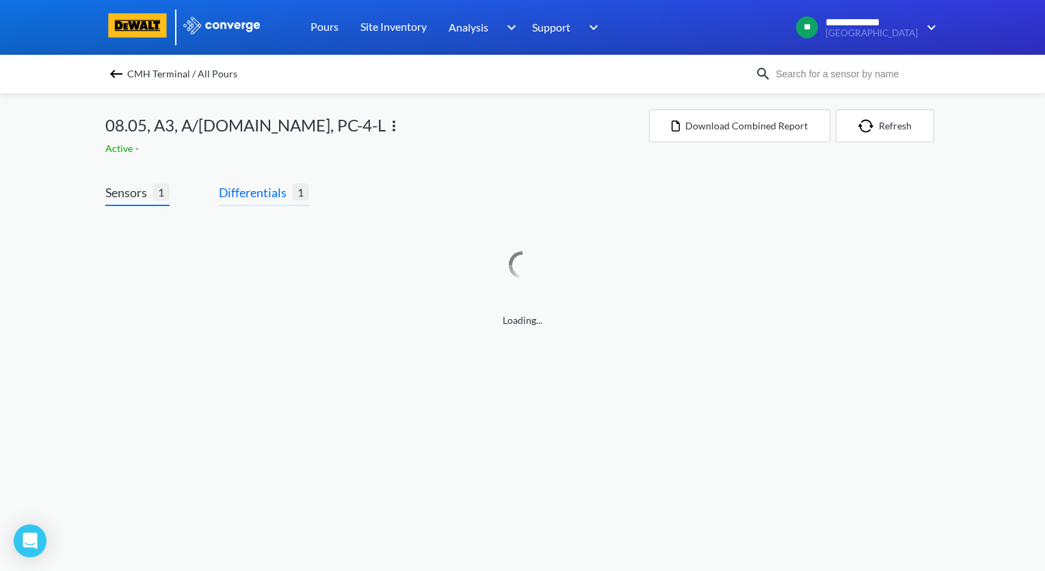
click at [263, 189] on span "Differentials" at bounding box center [255, 192] width 73 height 19
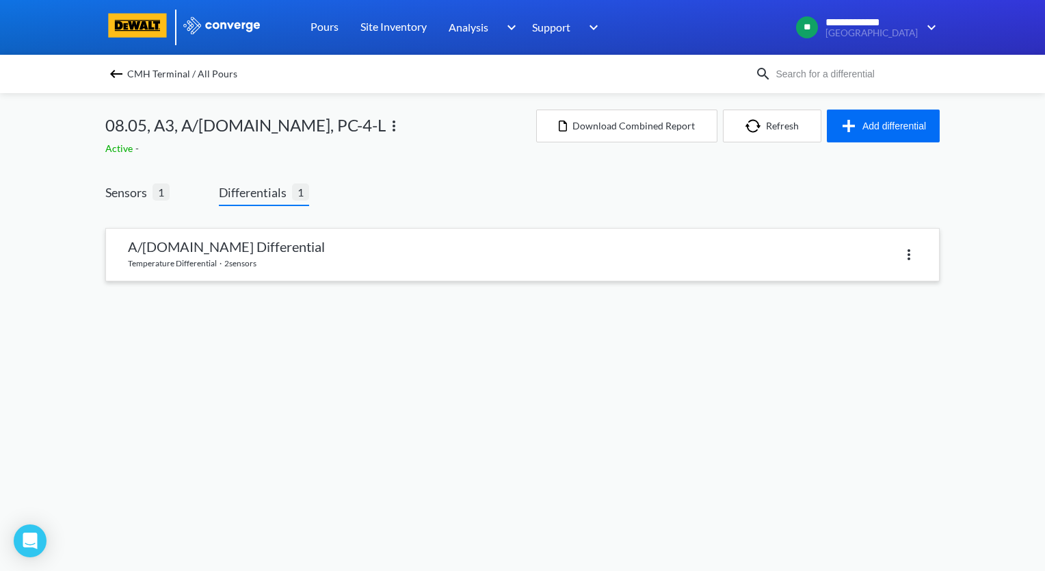
click at [313, 259] on link at bounding box center [522, 255] width 833 height 52
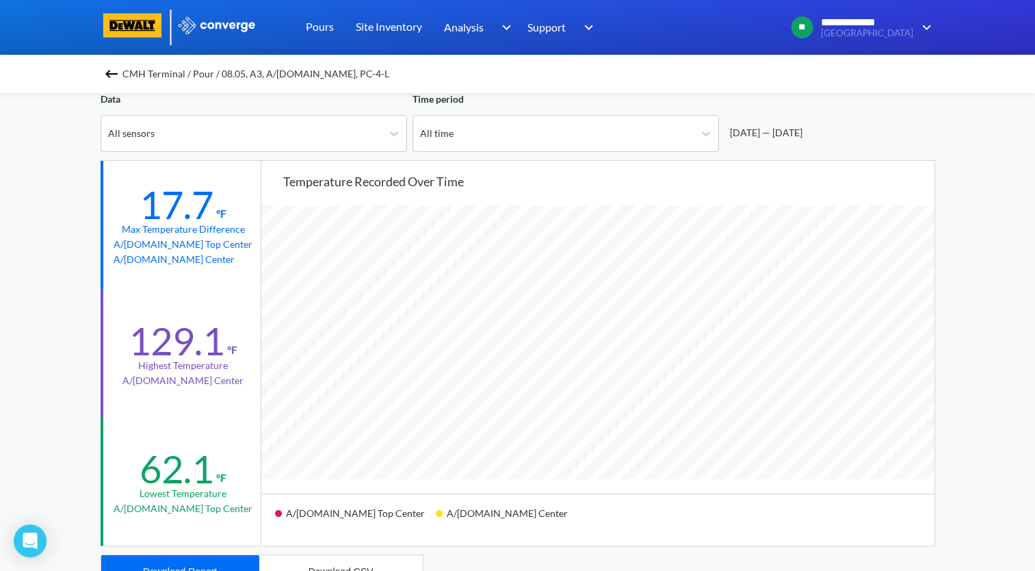
scroll to position [68, 0]
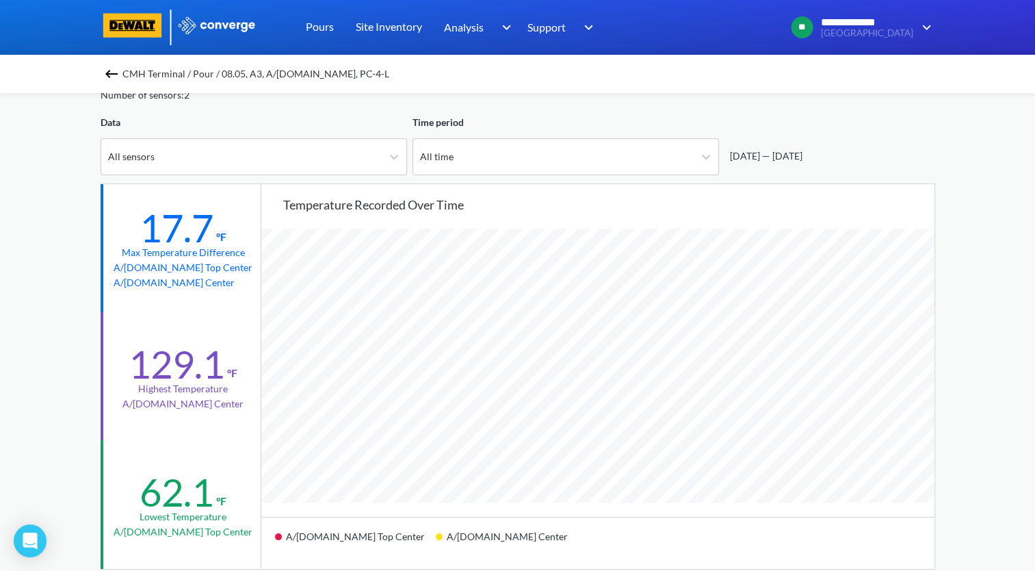
click at [115, 77] on img at bounding box center [111, 74] width 16 height 16
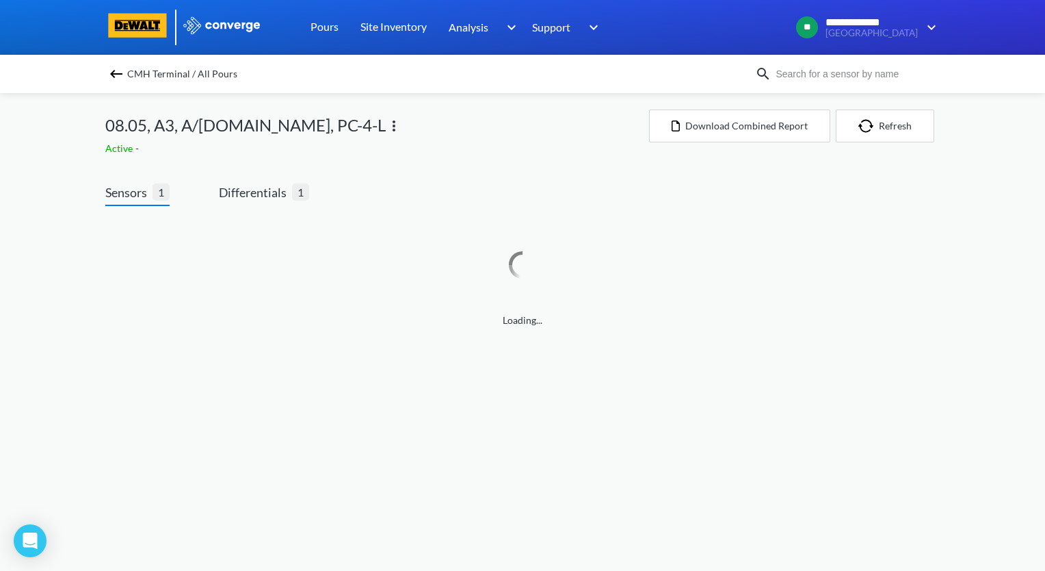
click at [116, 72] on img at bounding box center [116, 74] width 16 height 16
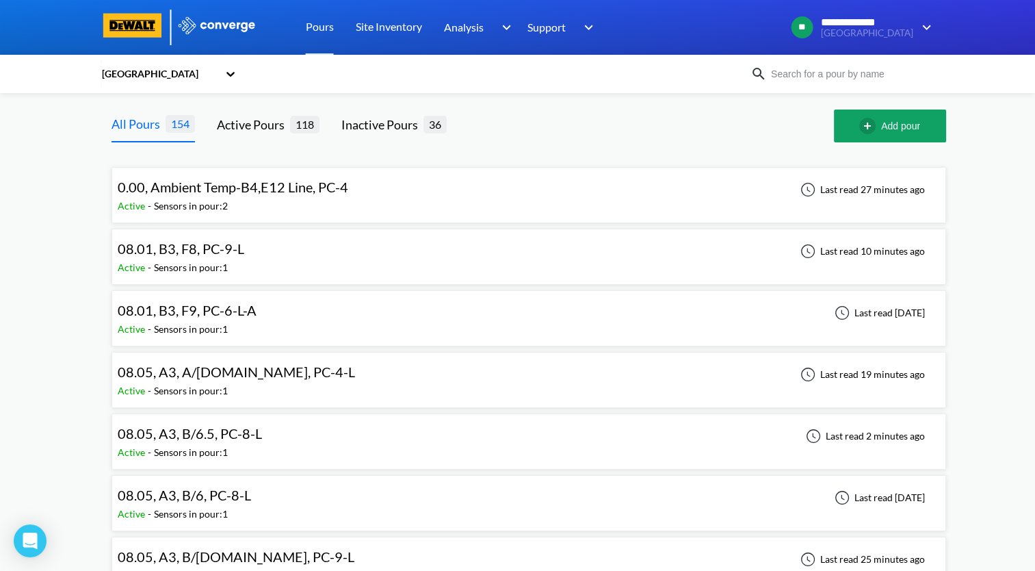
click at [274, 438] on div "08.05, A3, B/6.5, PC-8-L Active - Sensors in pour: 1 Last read 2 minutes ago" at bounding box center [529, 441] width 822 height 44
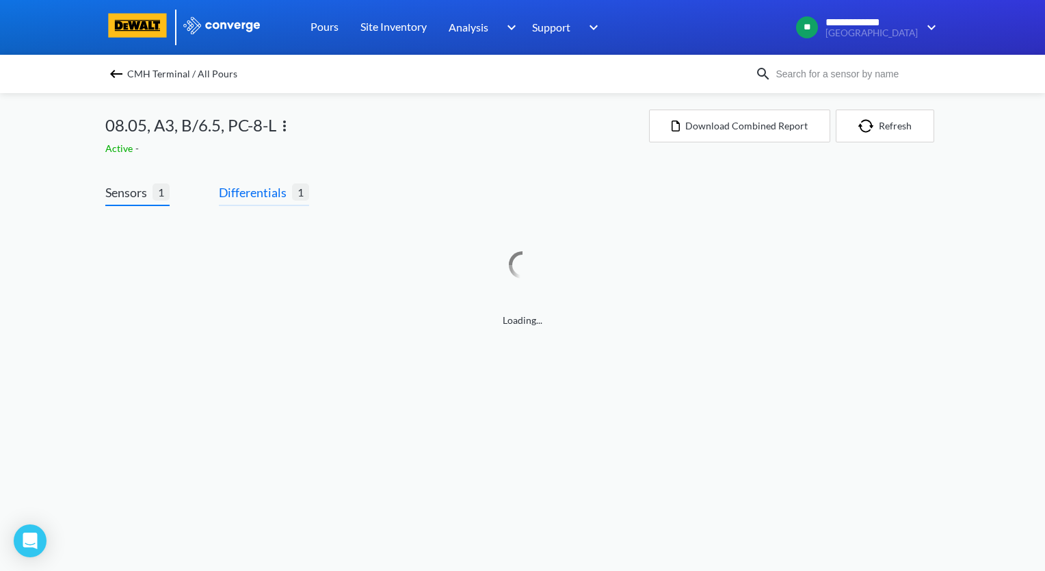
click at [273, 190] on span "Differentials" at bounding box center [255, 192] width 73 height 19
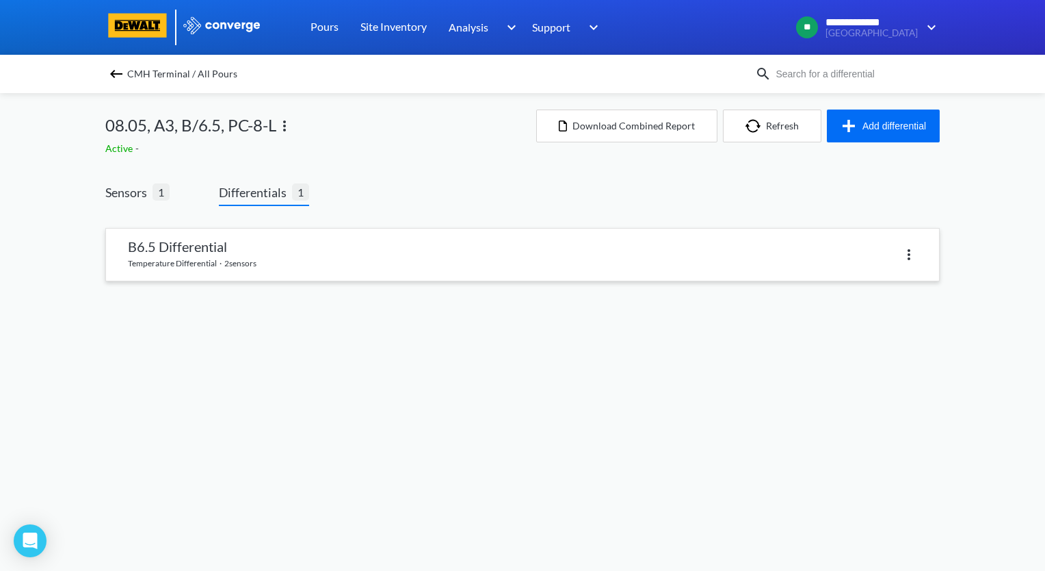
click at [298, 253] on link at bounding box center [522, 255] width 833 height 52
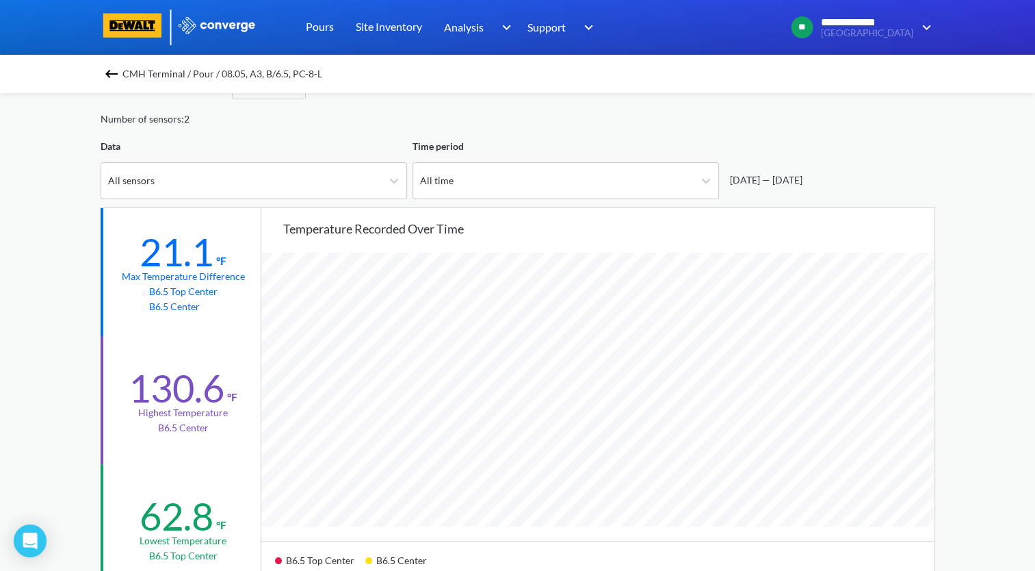
scroll to position [68, 0]
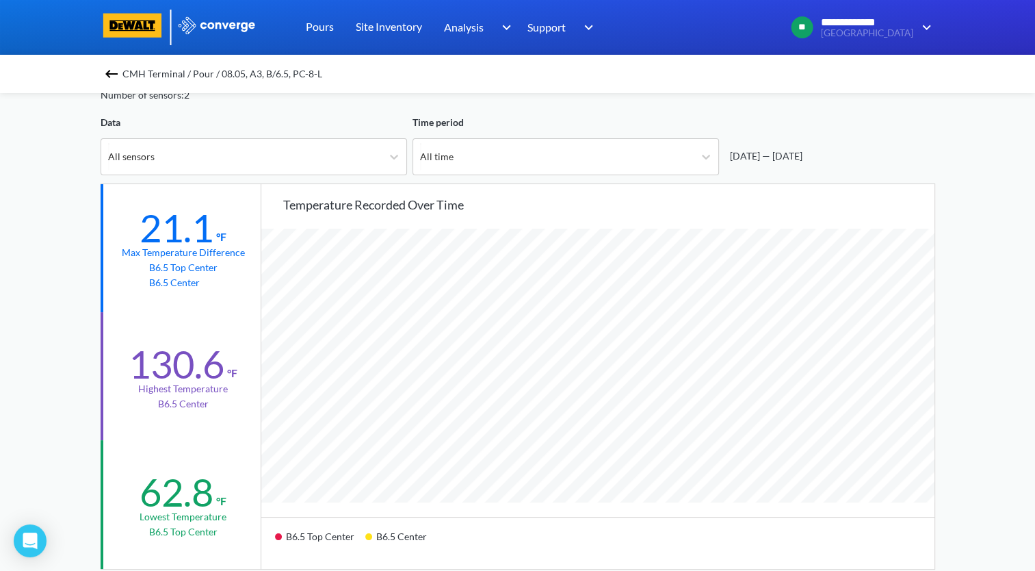
click at [116, 74] on img at bounding box center [111, 74] width 16 height 16
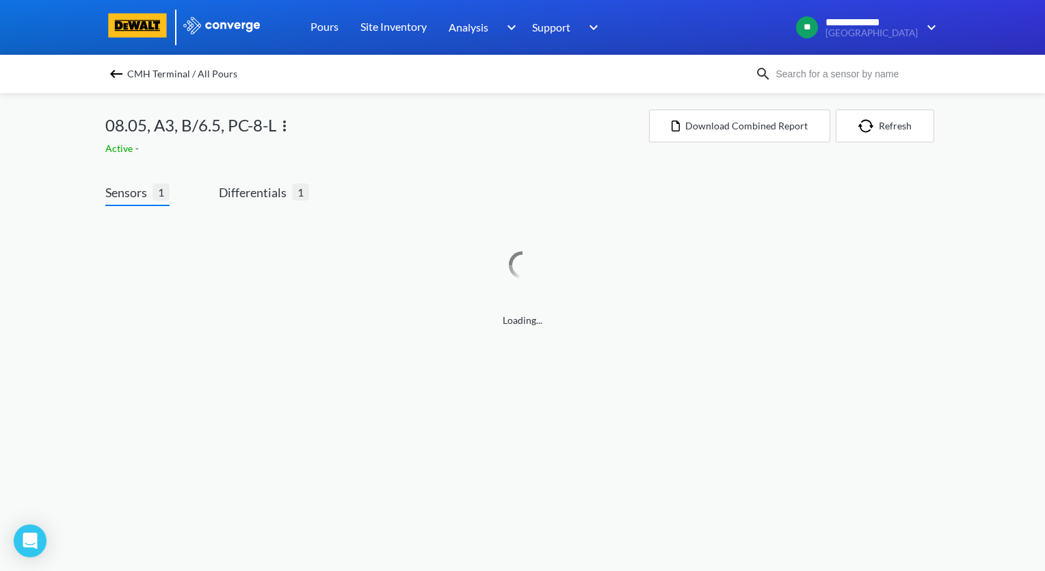
click at [114, 75] on img at bounding box center [116, 74] width 16 height 16
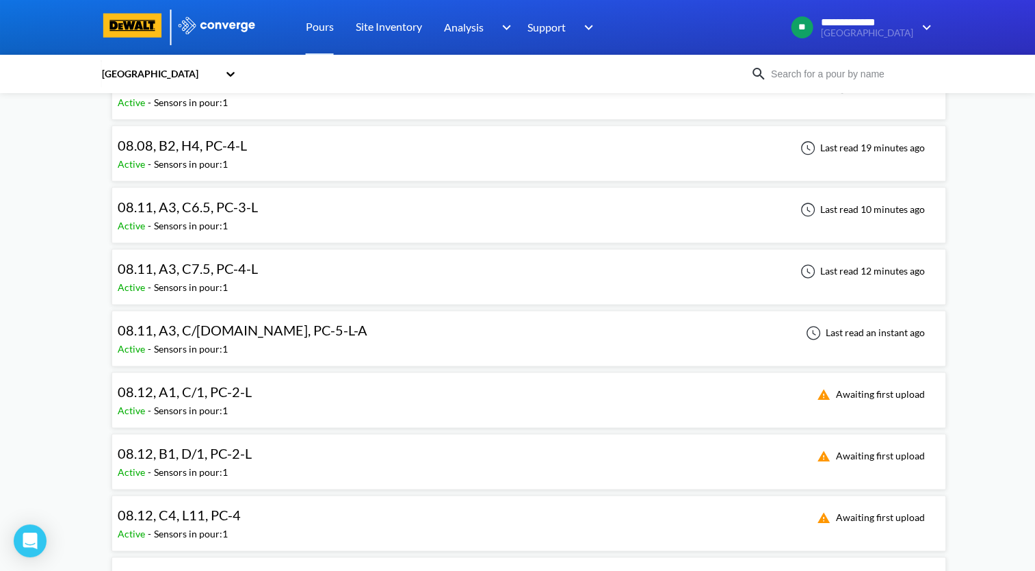
scroll to position [1710, 0]
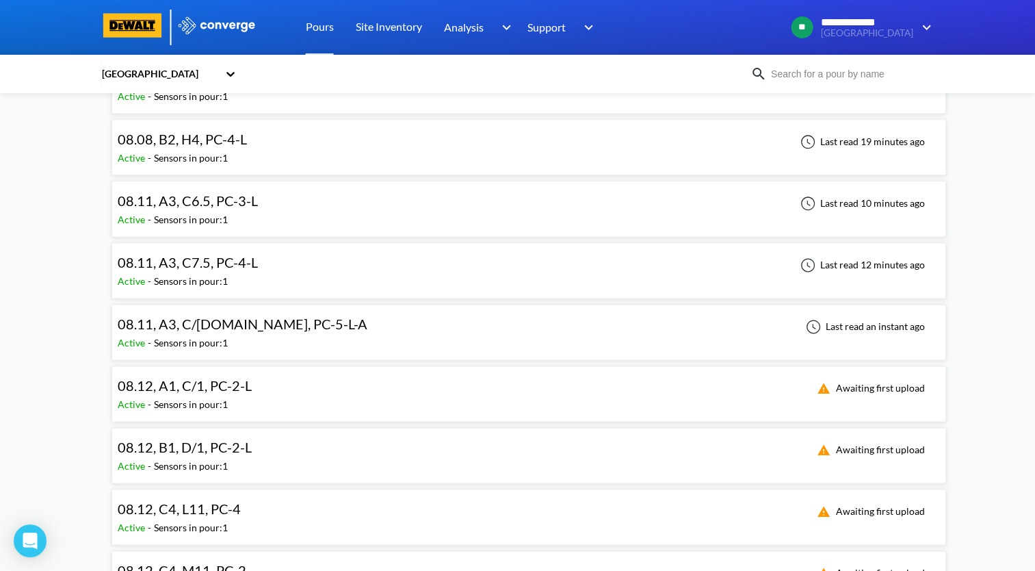
click at [251, 383] on div "08.12, A1, C/1, PC-2-L" at bounding box center [188, 385] width 141 height 21
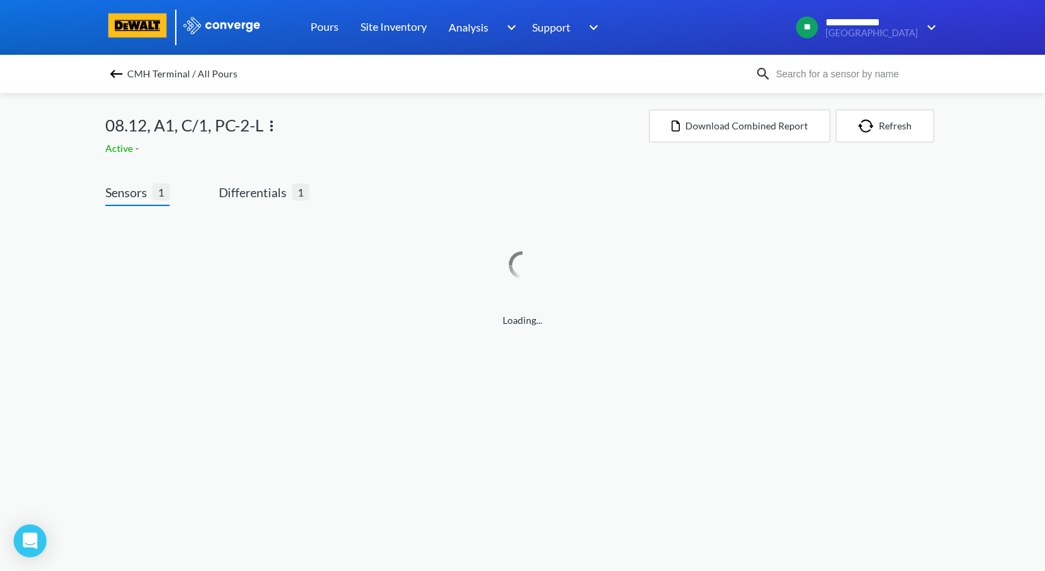
click at [274, 122] on img at bounding box center [271, 126] width 16 height 16
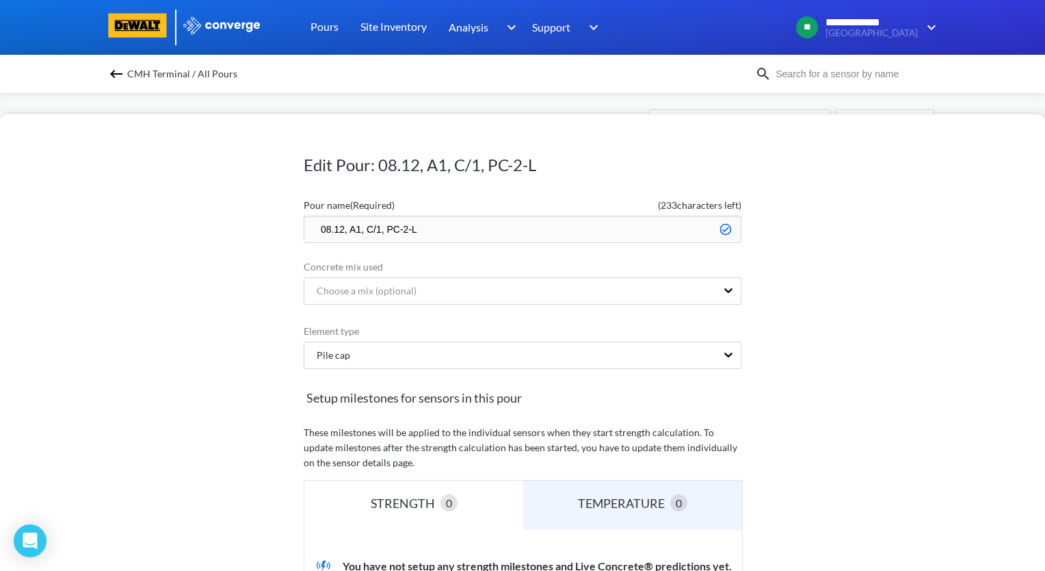
click at [351, 227] on input "08.12, A1, C/1, PC-2-L" at bounding box center [523, 229] width 438 height 27
click at [377, 229] on input "08.12, B1, C/1, PC-2-L" at bounding box center [523, 229] width 438 height 27
click at [441, 227] on input "08.12, B1, D/2, PC-2-L" at bounding box center [523, 229] width 438 height 27
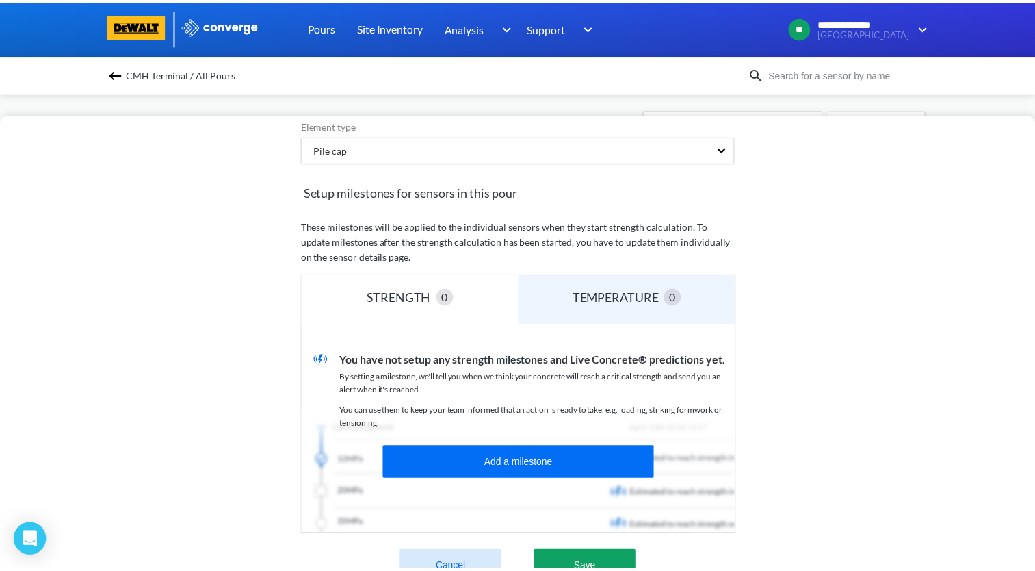
scroll to position [339, 0]
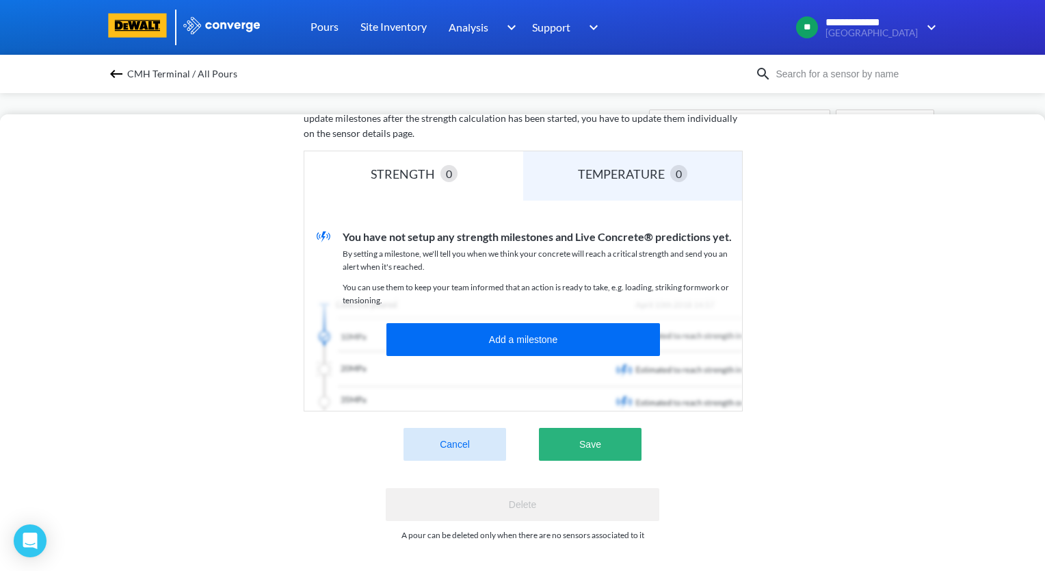
type input "08.12, B1, D/2, PC-3"
click at [621, 439] on button "Save" at bounding box center [590, 444] width 103 height 33
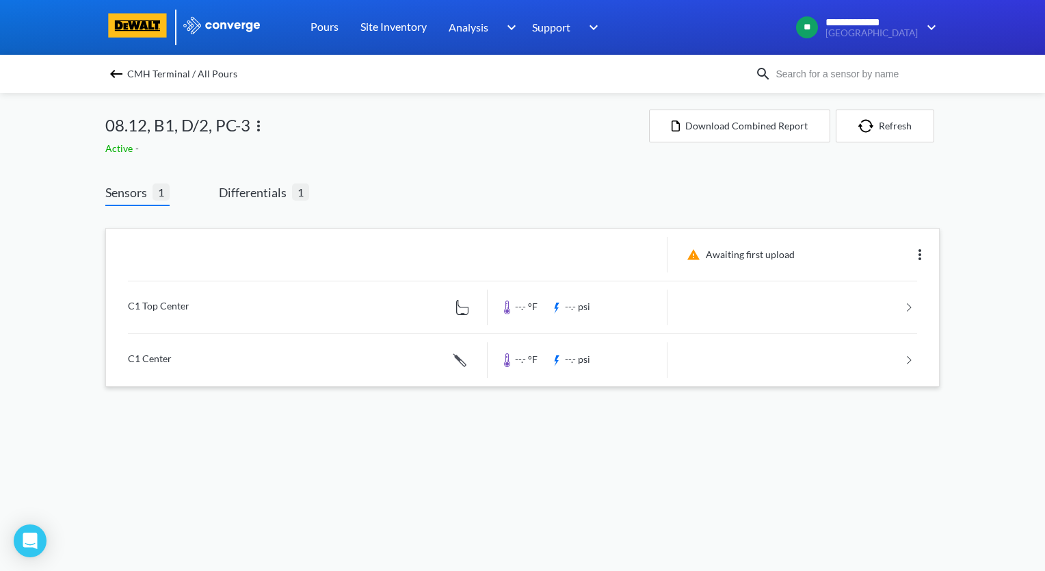
click at [922, 258] on img at bounding box center [920, 254] width 16 height 16
click at [870, 257] on div "Edit" at bounding box center [885, 255] width 88 height 26
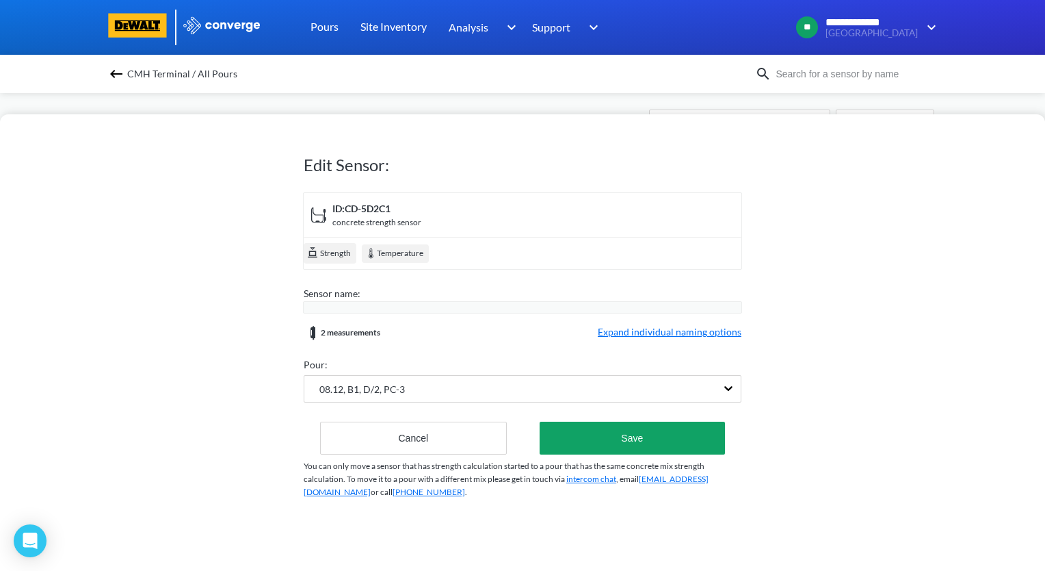
click at [703, 331] on span "Expand individual naming options" at bounding box center [670, 332] width 144 height 16
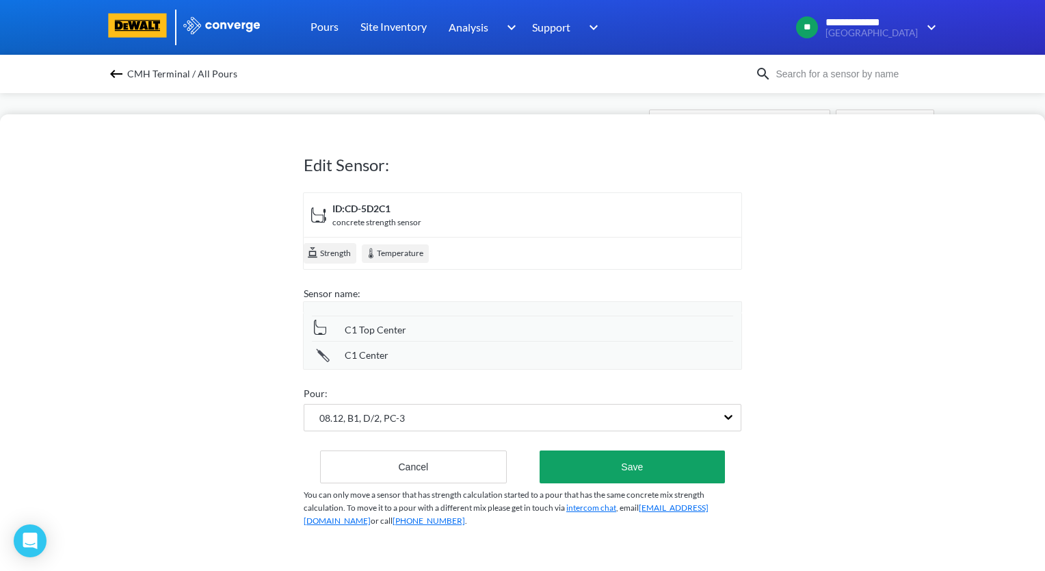
click at [350, 332] on span "C1 Top Center" at bounding box center [376, 329] width 62 height 15
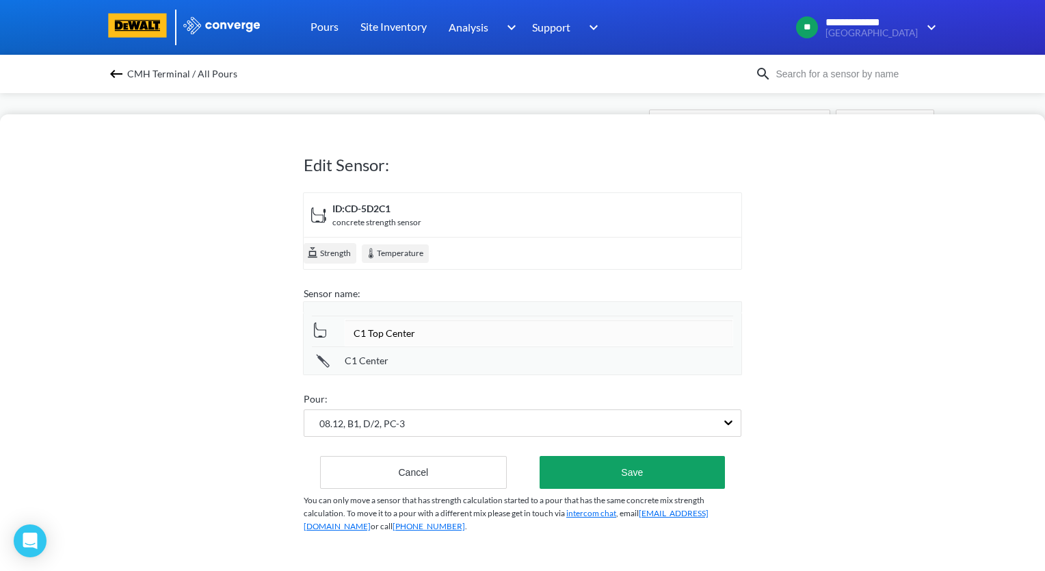
click at [360, 333] on input "C1 Top Center" at bounding box center [539, 332] width 389 height 27
type input "D2 Top Center"
click at [352, 364] on div "C1 Center" at bounding box center [522, 358] width 421 height 25
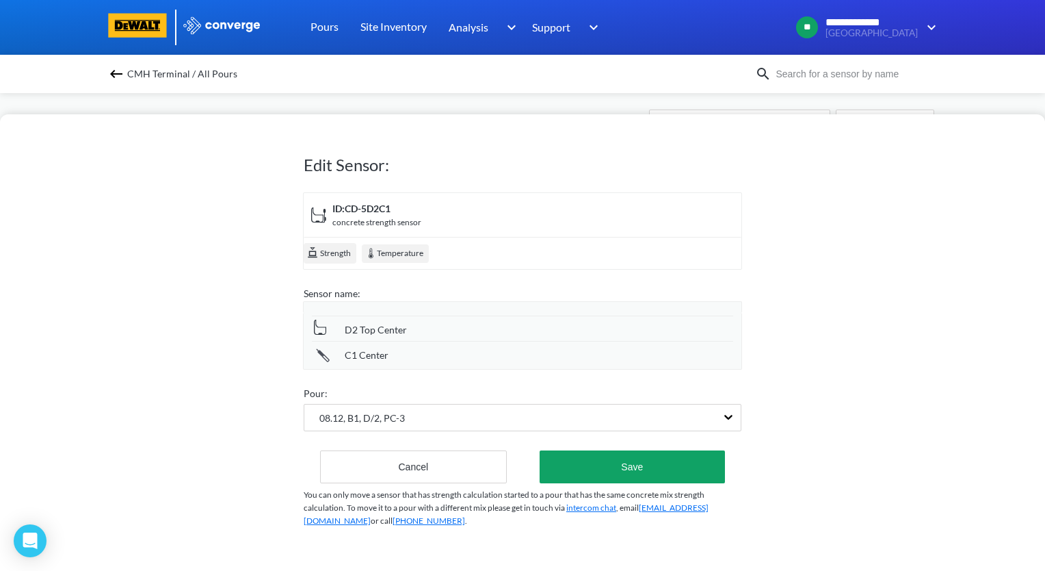
click at [350, 357] on span "C1 Center" at bounding box center [367, 355] width 44 height 15
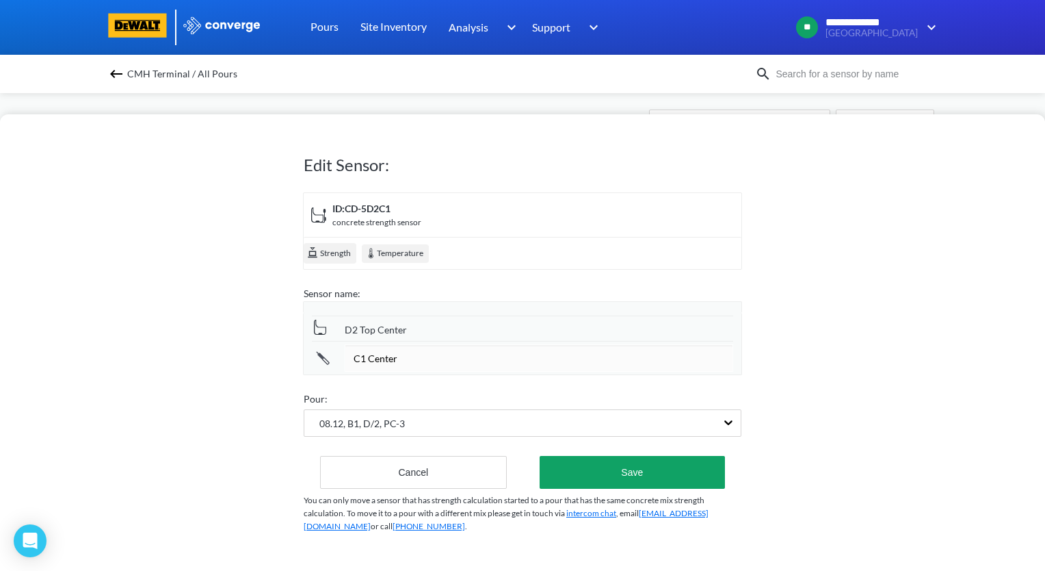
drag, startPoint x: 358, startPoint y: 357, endPoint x: 376, endPoint y: 382, distance: 30.0
click at [359, 361] on input "C1 Center" at bounding box center [539, 357] width 389 height 27
type input "D2 Center"
click at [662, 473] on button "Save" at bounding box center [632, 472] width 185 height 33
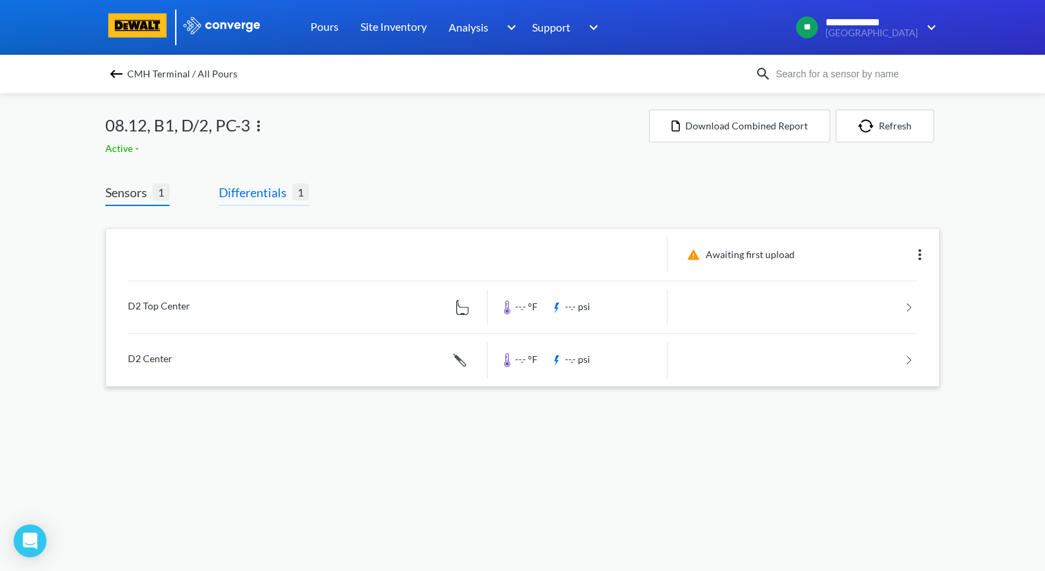
click at [259, 194] on span "Differentials" at bounding box center [255, 192] width 73 height 19
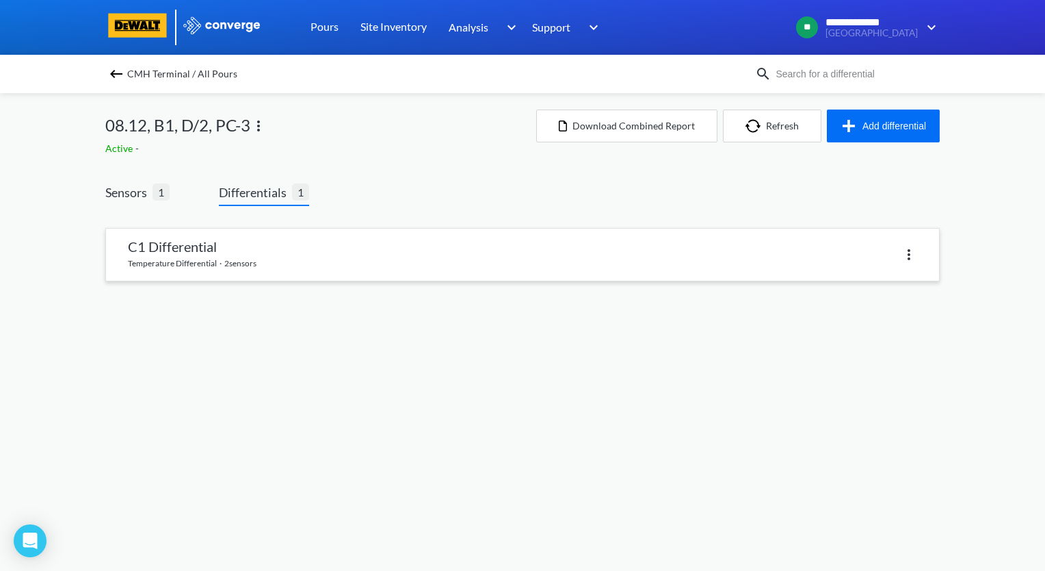
click at [905, 253] on img at bounding box center [909, 254] width 16 height 16
click at [540, 253] on div "Delete" at bounding box center [720, 254] width 395 height 20
click at [327, 264] on link at bounding box center [522, 255] width 833 height 52
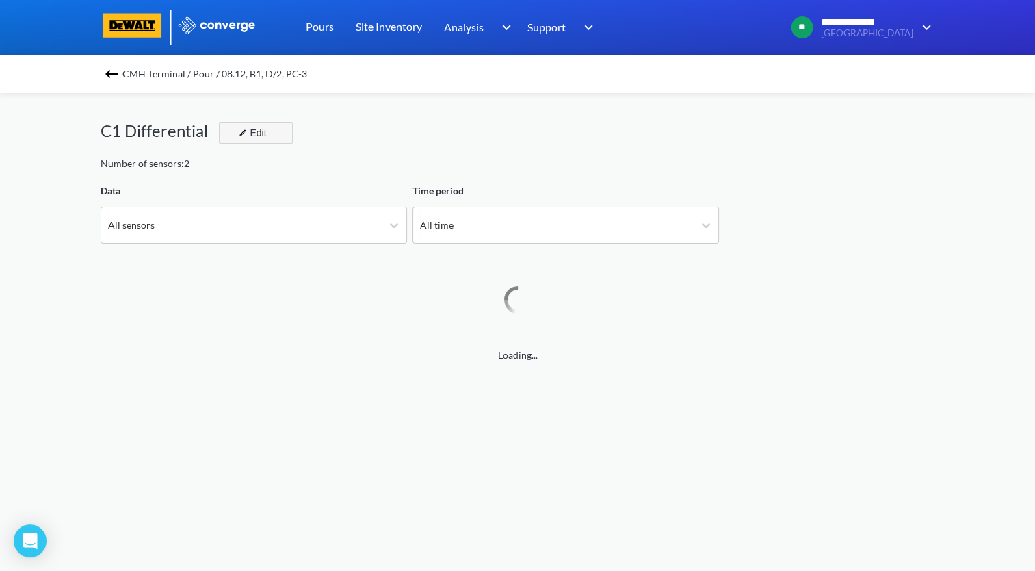
click at [281, 135] on button "Edit" at bounding box center [256, 133] width 74 height 22
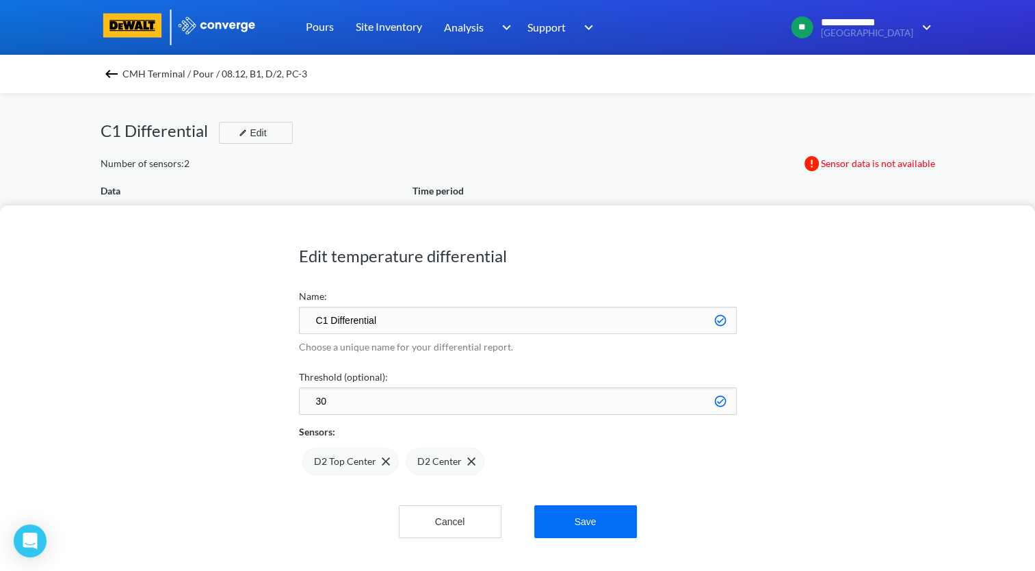
scroll to position [1145, 1034]
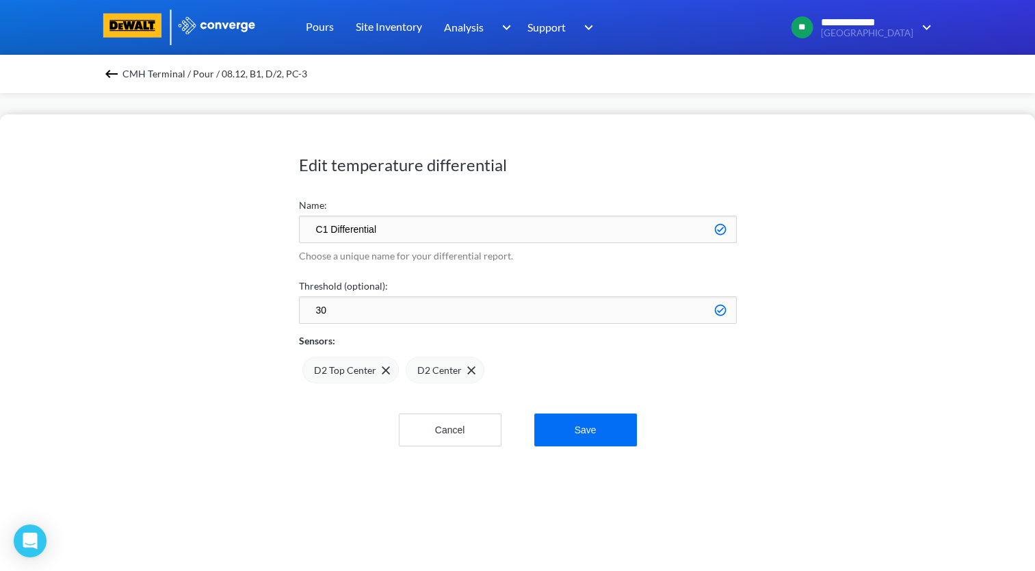
drag, startPoint x: 326, startPoint y: 229, endPoint x: 332, endPoint y: 248, distance: 21.0
click at [326, 229] on input "C1 Differential" at bounding box center [518, 229] width 438 height 27
type input "D2 Differential"
click at [599, 429] on button "Save" at bounding box center [585, 429] width 103 height 33
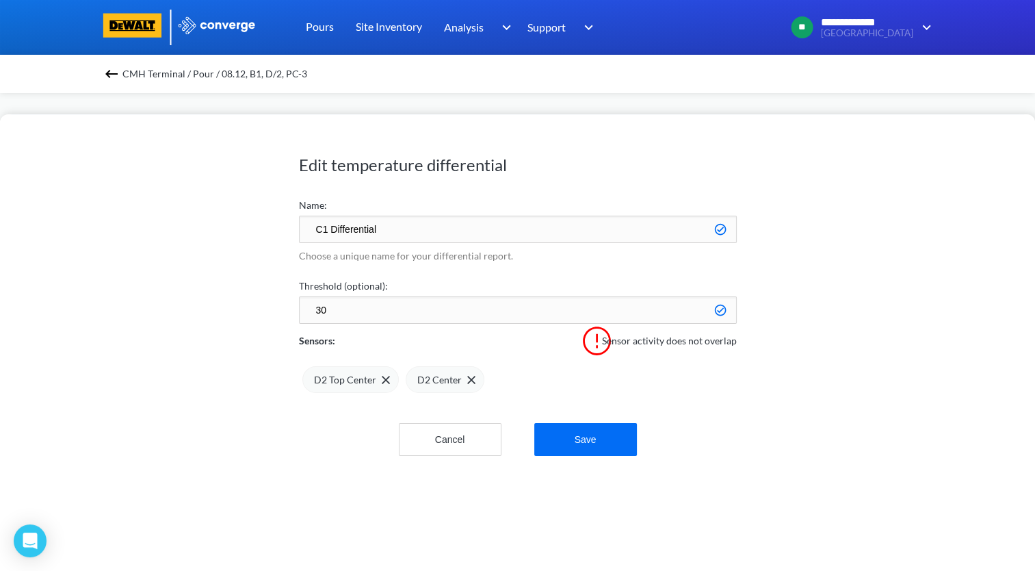
click at [326, 228] on input "C1 Differential" at bounding box center [518, 229] width 438 height 27
type input "D2 Differential"
click at [617, 441] on button "Save" at bounding box center [585, 439] width 103 height 33
click at [469, 382] on img at bounding box center [471, 380] width 8 height 8
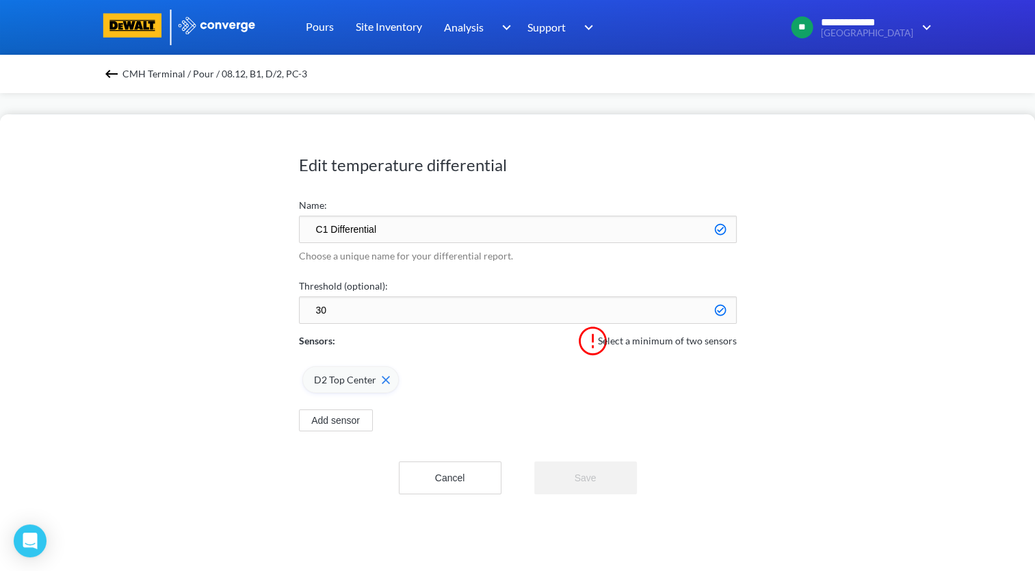
click at [384, 384] on div "D2 Top Center" at bounding box center [352, 379] width 76 height 15
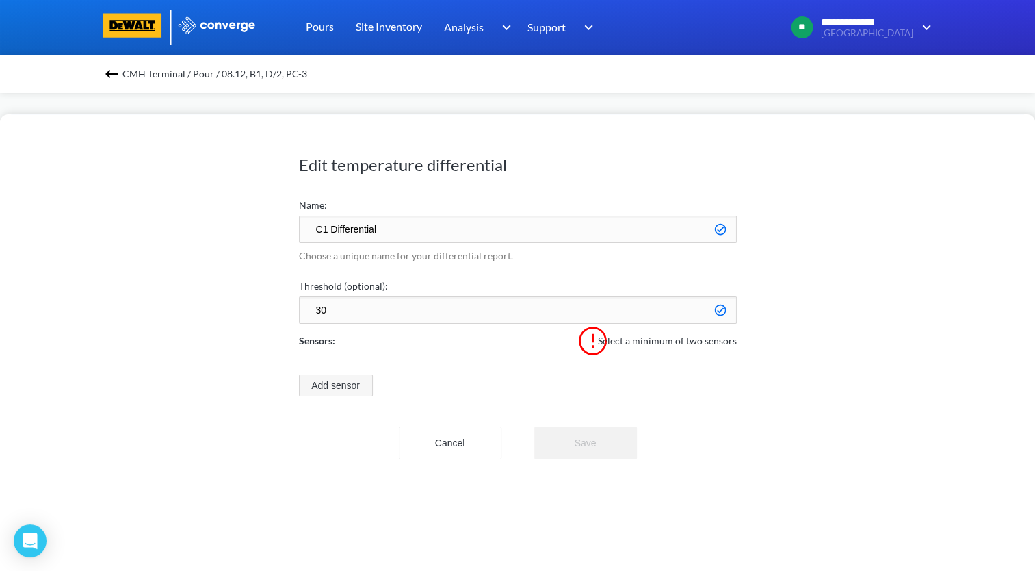
click at [367, 384] on button "Add sensor" at bounding box center [336, 385] width 74 height 22
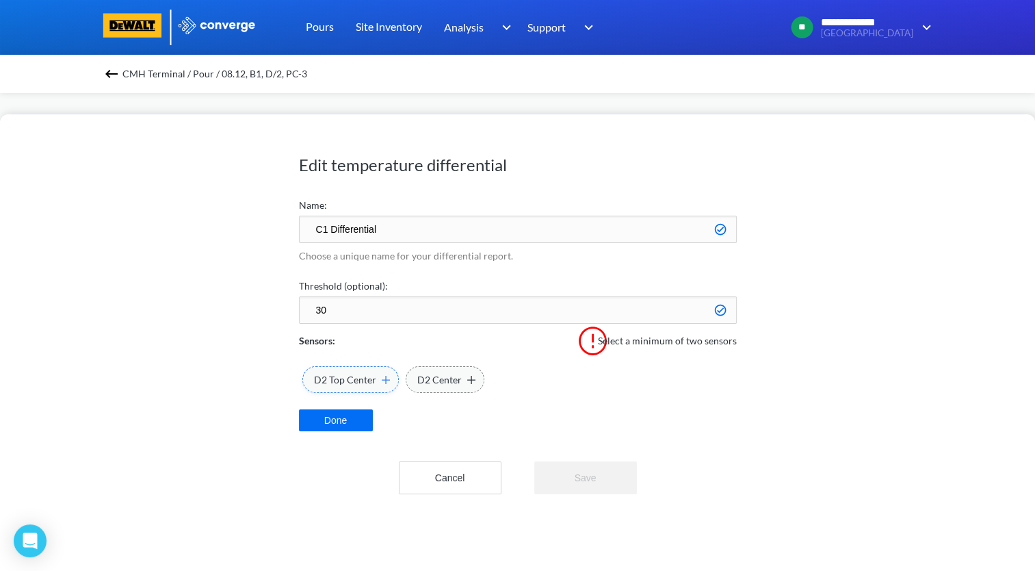
click at [357, 385] on span "D2 Top Center" at bounding box center [345, 379] width 62 height 15
click at [423, 382] on span "D2 Center" at bounding box center [439, 379] width 44 height 15
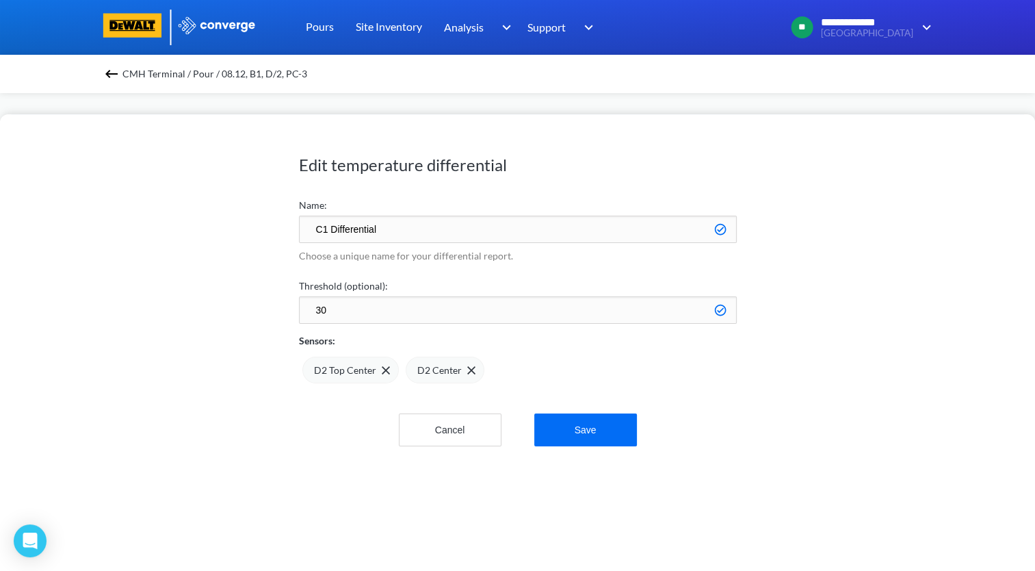
drag, startPoint x: 326, startPoint y: 230, endPoint x: 388, endPoint y: 300, distance: 93.1
click at [326, 231] on input "C1 Differential" at bounding box center [518, 229] width 438 height 27
type input "D2 Differential"
click at [603, 430] on button "Save" at bounding box center [585, 429] width 103 height 33
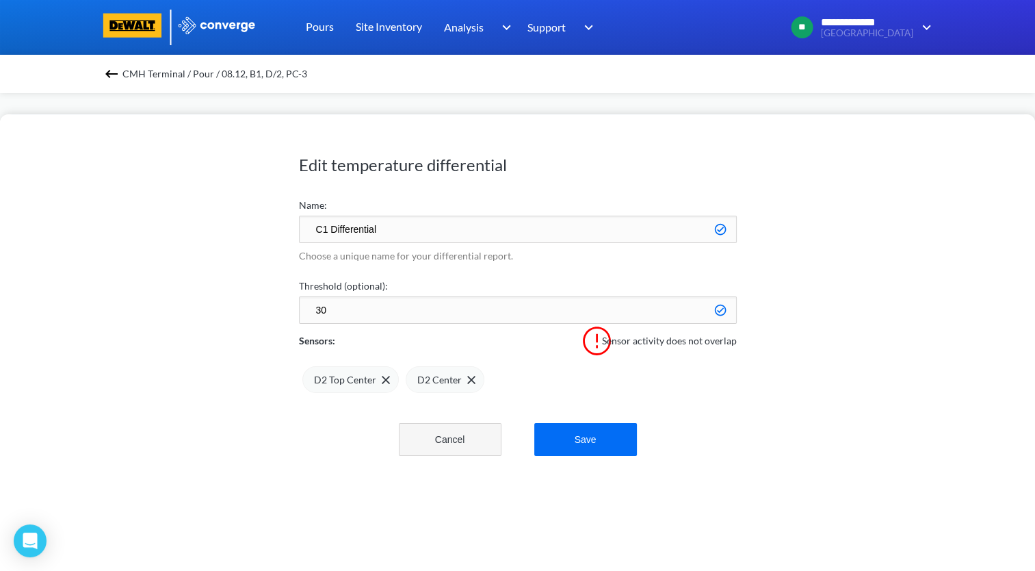
click at [476, 439] on button "Cancel" at bounding box center [450, 439] width 103 height 33
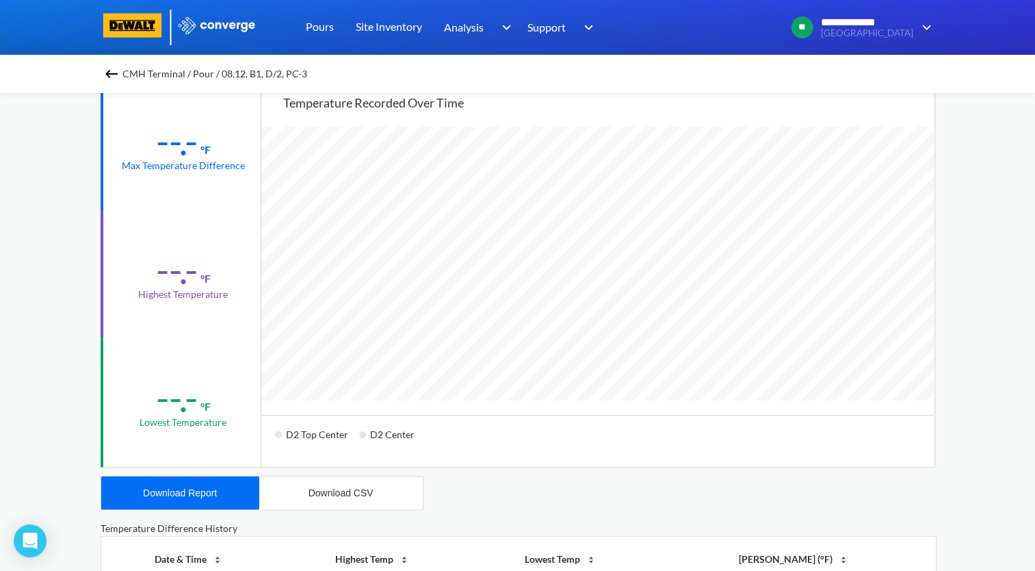
scroll to position [68, 0]
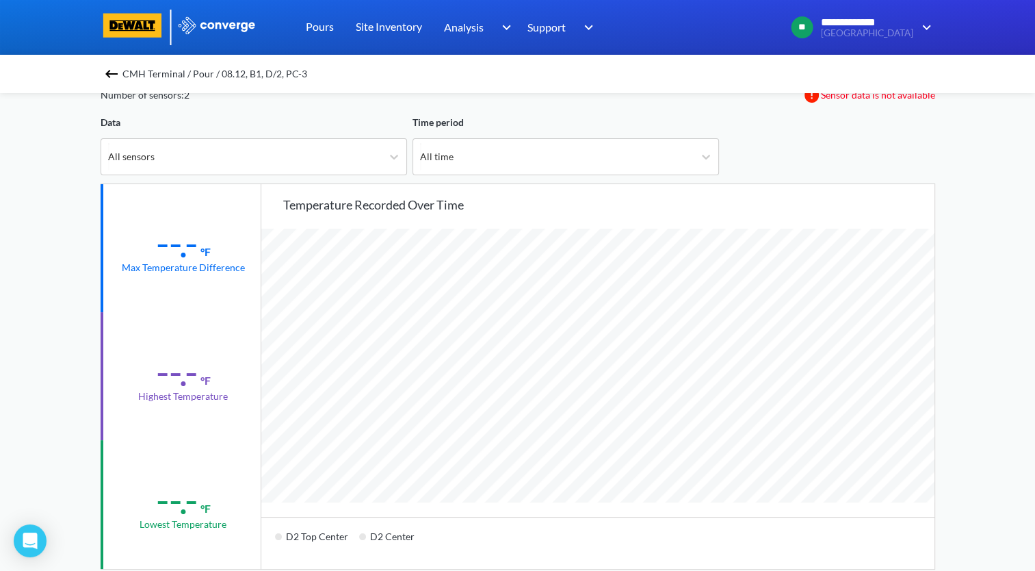
click at [120, 75] on img at bounding box center [111, 74] width 16 height 16
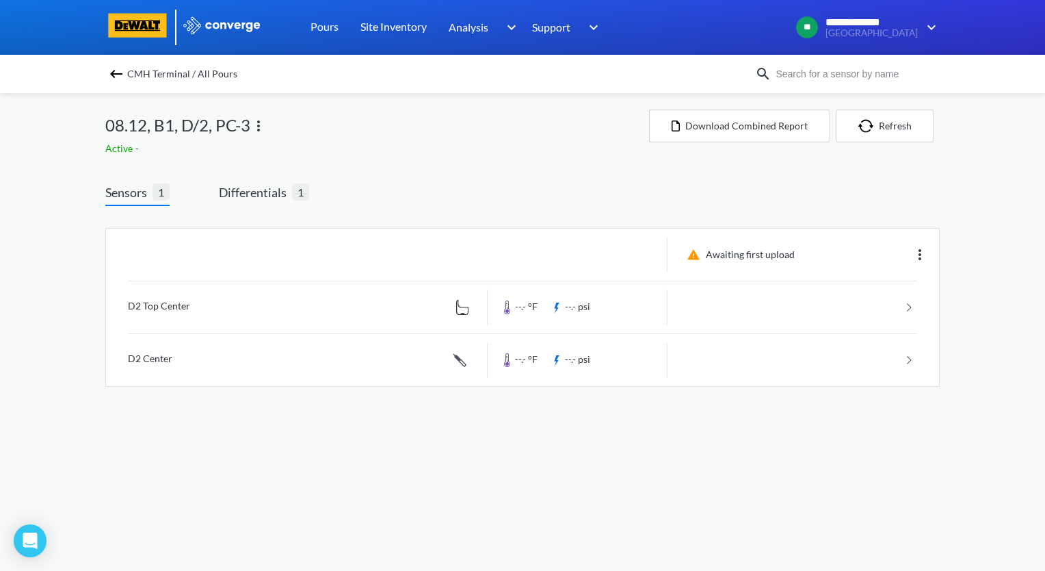
click at [115, 74] on img at bounding box center [116, 74] width 16 height 16
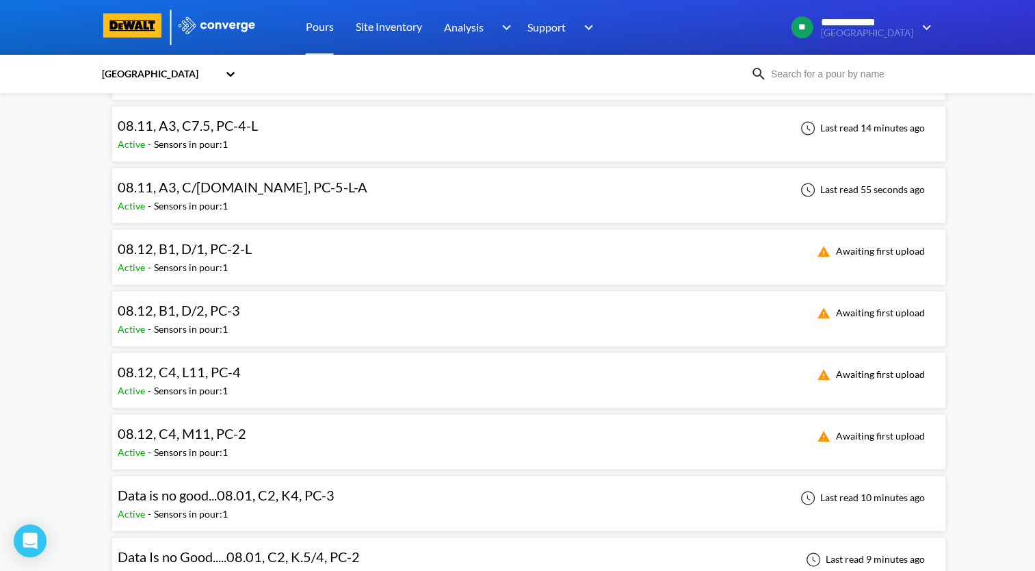
scroll to position [1916, 0]
